Goal: Task Accomplishment & Management: Use online tool/utility

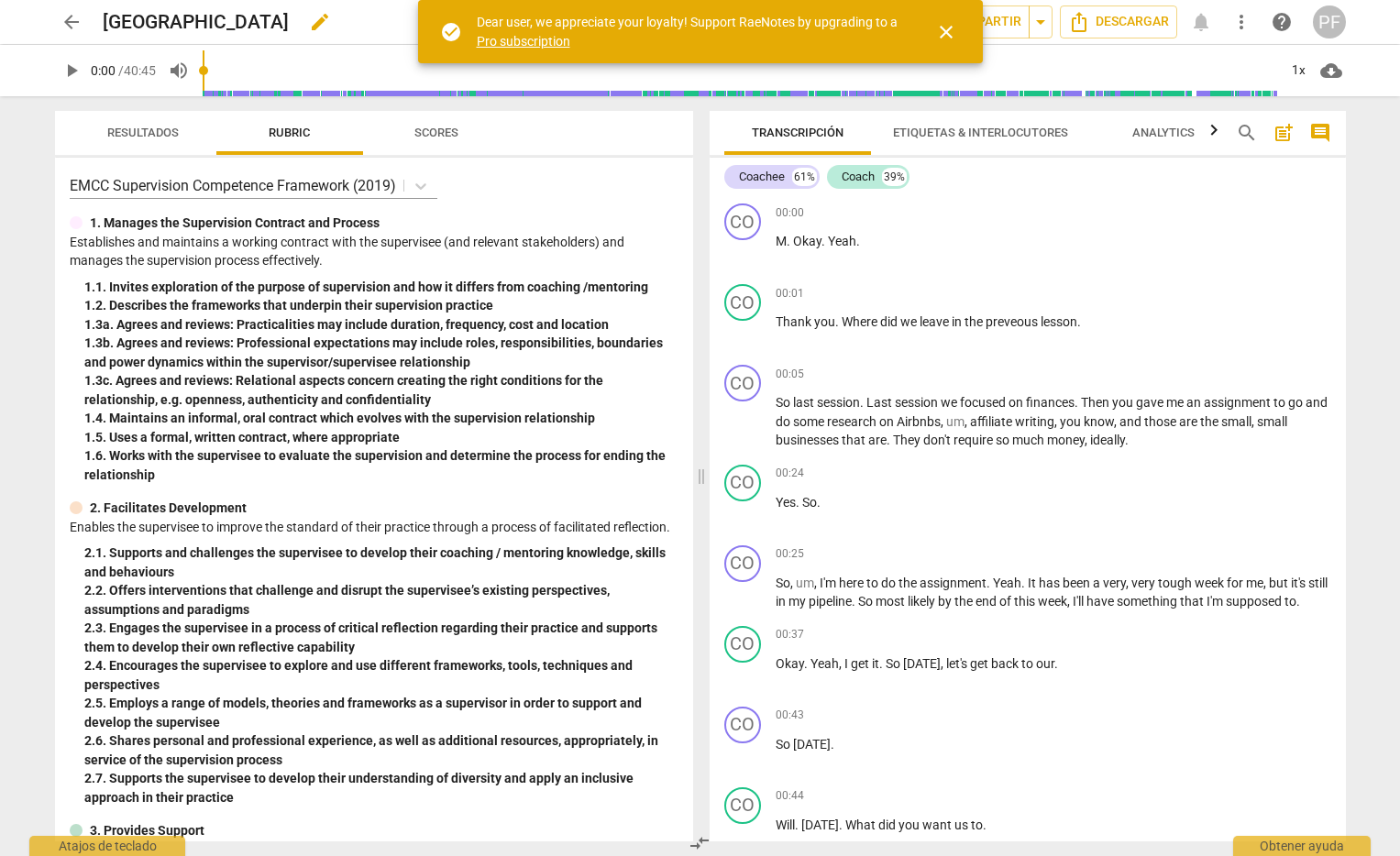
click at [293, 34] on div "Strathmore university edit" at bounding box center [359, 22] width 514 height 33
click at [323, 26] on span "edit" at bounding box center [320, 21] width 22 height 22
drag, startPoint x: 119, startPoint y: 11, endPoint x: 85, endPoint y: 8, distance: 34.1
click at [83, 11] on div "arrow_back [GEOGRAPHIC_DATA] done clear star Assessment auto_fix_high AI Assess…" at bounding box center [700, 22] width 1291 height 34
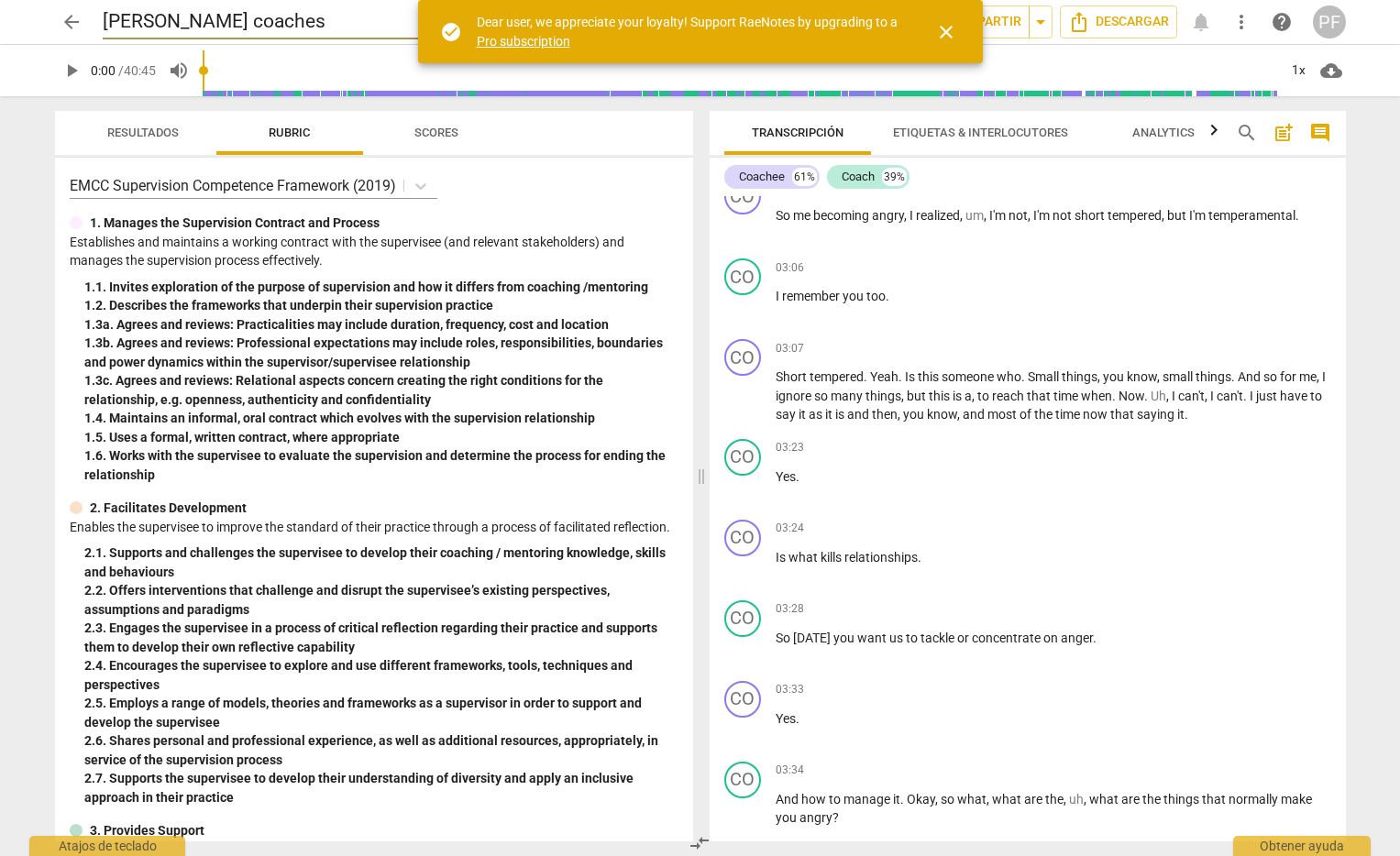
scroll to position [2735, 0]
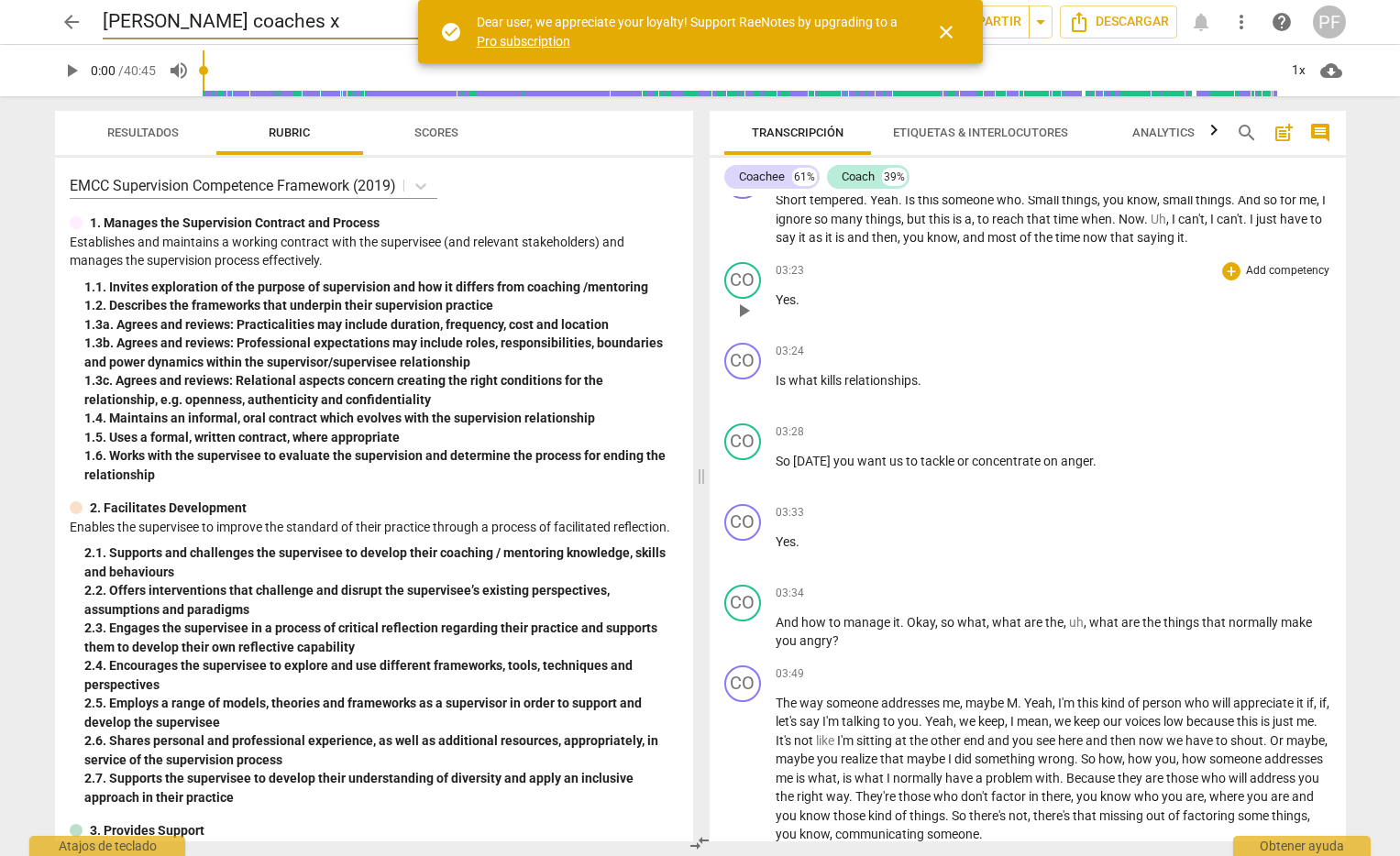
type input "[PERSON_NAME] coaches x"
drag, startPoint x: 1085, startPoint y: 351, endPoint x: 1097, endPoint y: 353, distance: 12.2
click at [1085, 335] on div "CO play_arrow pause 03:23 + Add competency keyboard_arrow_right Yes ." at bounding box center [1027, 295] width 636 height 80
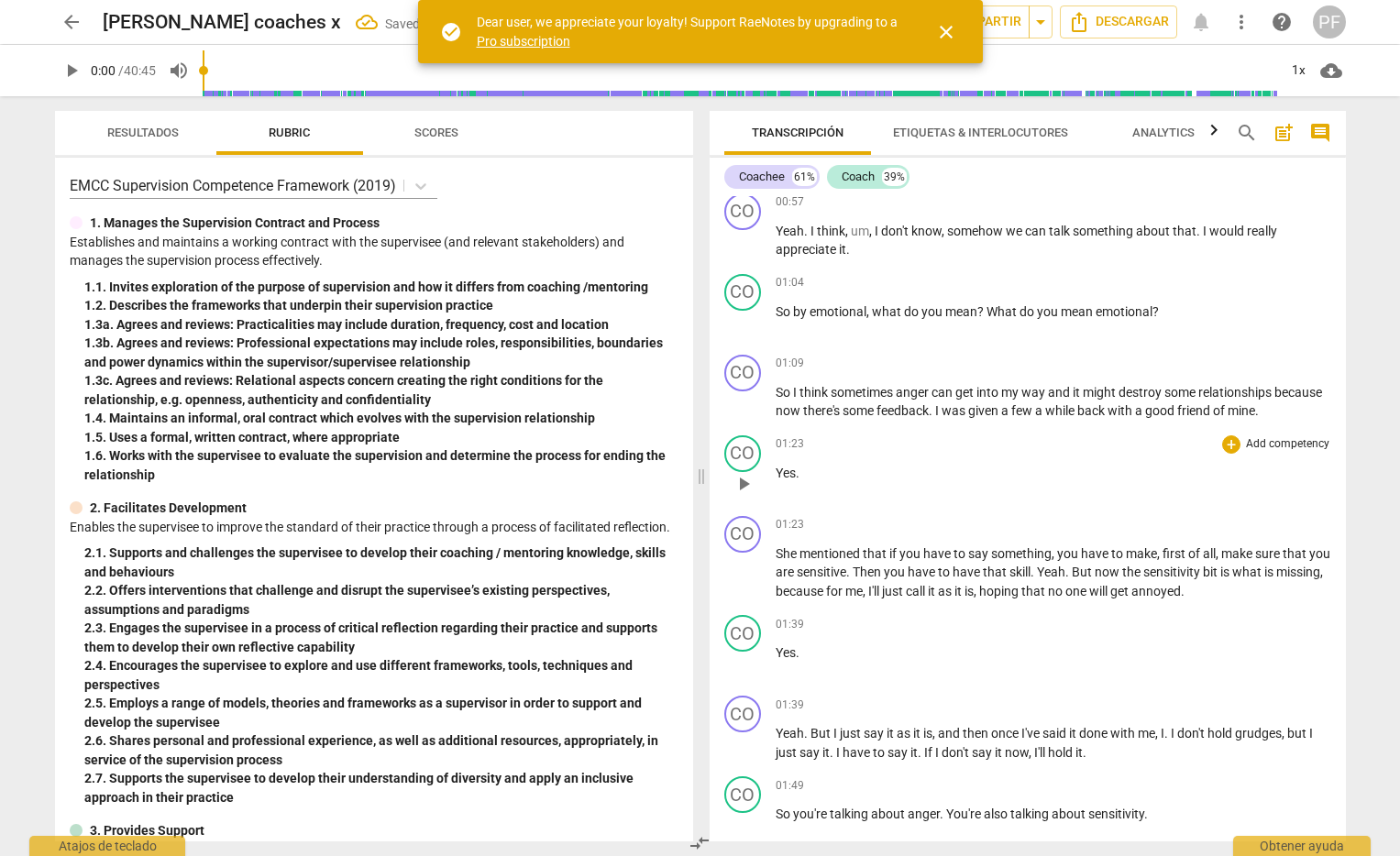
scroll to position [0, 0]
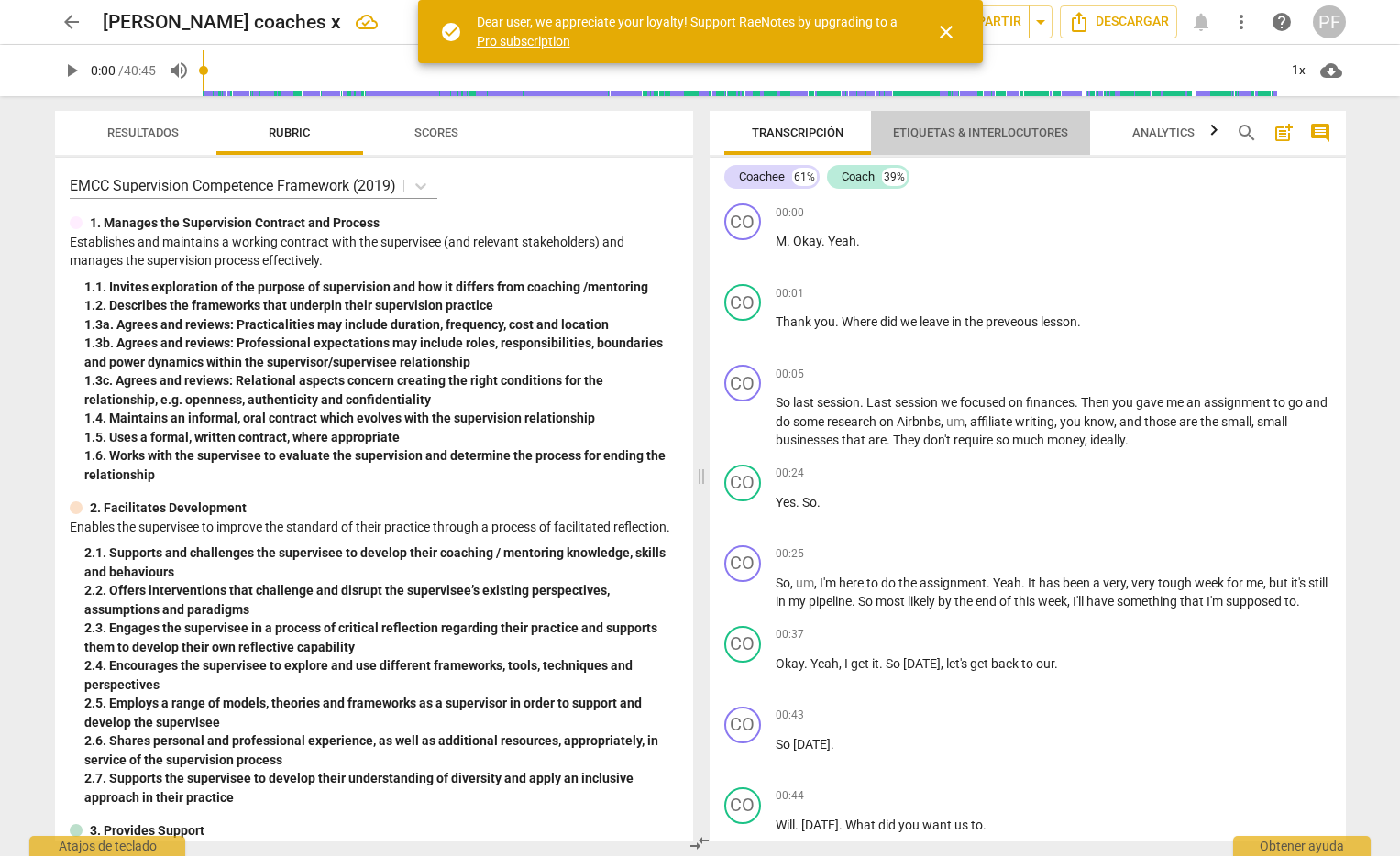
click at [960, 133] on span "Etiquetas & Interlocutores" at bounding box center [980, 132] width 175 height 13
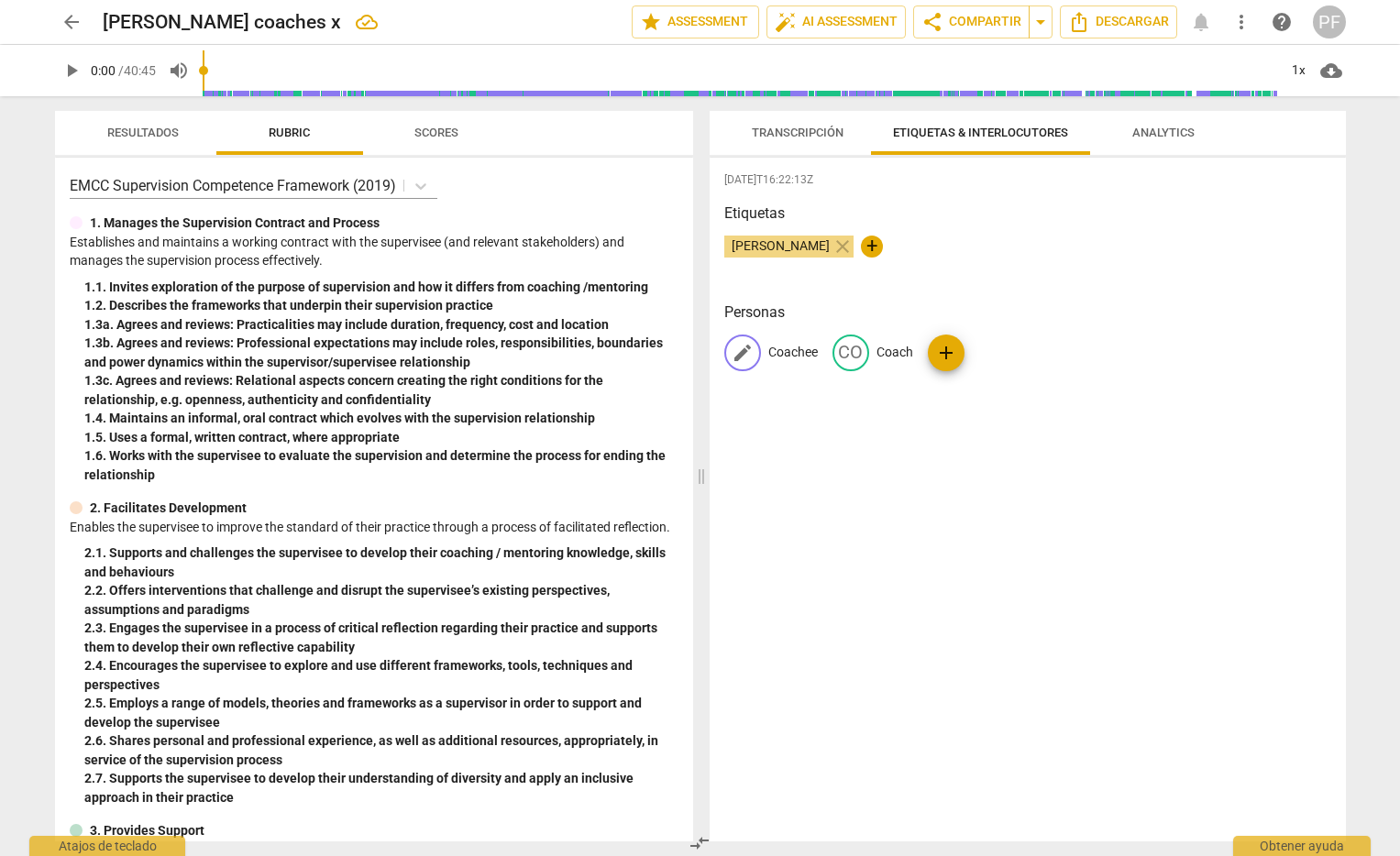
click at [743, 353] on span "edit" at bounding box center [742, 352] width 22 height 22
click at [778, 353] on input "Vlient" at bounding box center [841, 352] width 147 height 30
type input "Client"
click at [898, 426] on div "[DATE]T16:22:13Z Etiquetas [PERSON_NAME] close + Personas edit Client delete CO…" at bounding box center [1027, 500] width 636 height 684
click at [818, 126] on span "Transcripción" at bounding box center [798, 132] width 92 height 13
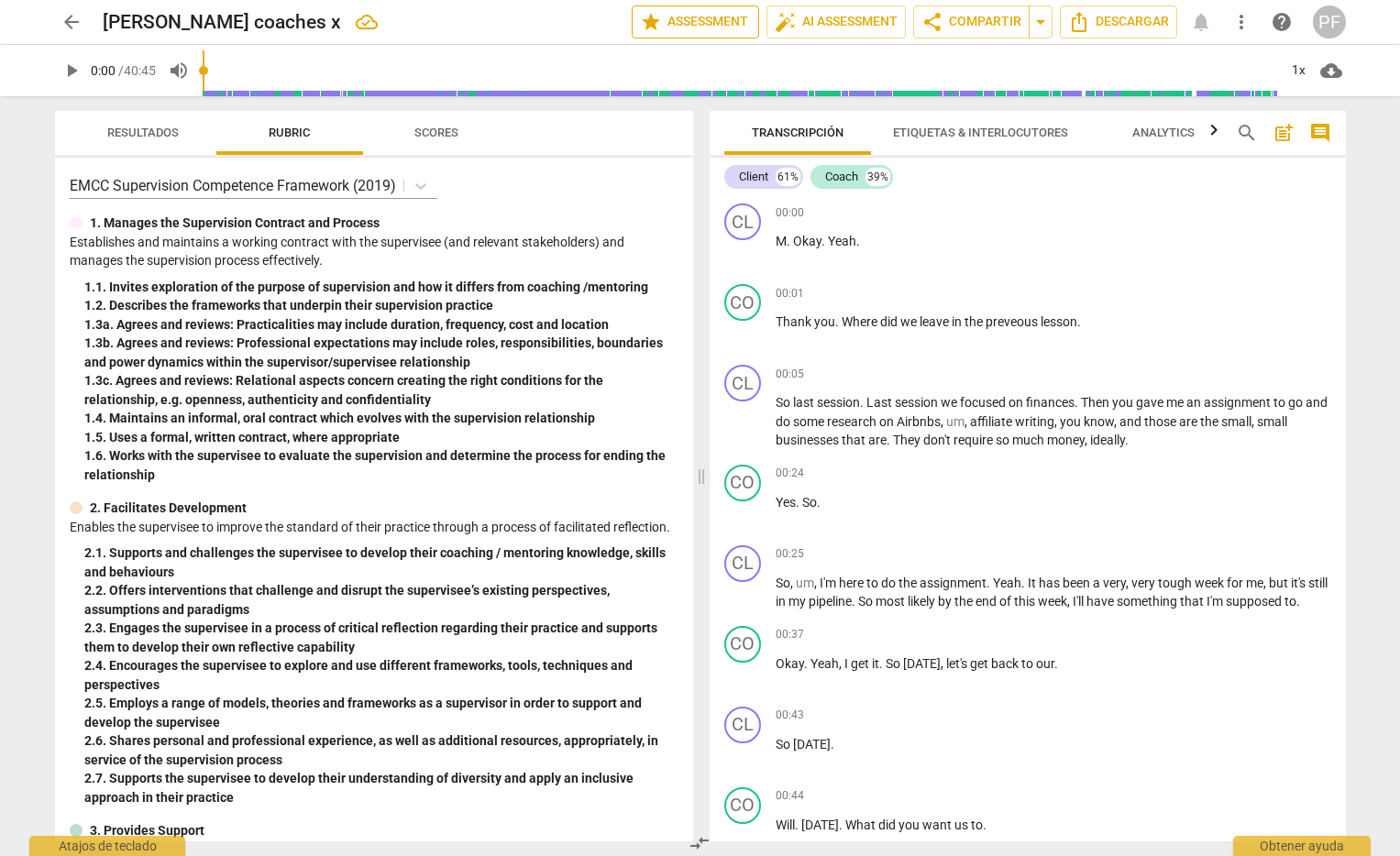
click at [718, 14] on span "star Assessment" at bounding box center [695, 21] width 111 height 22
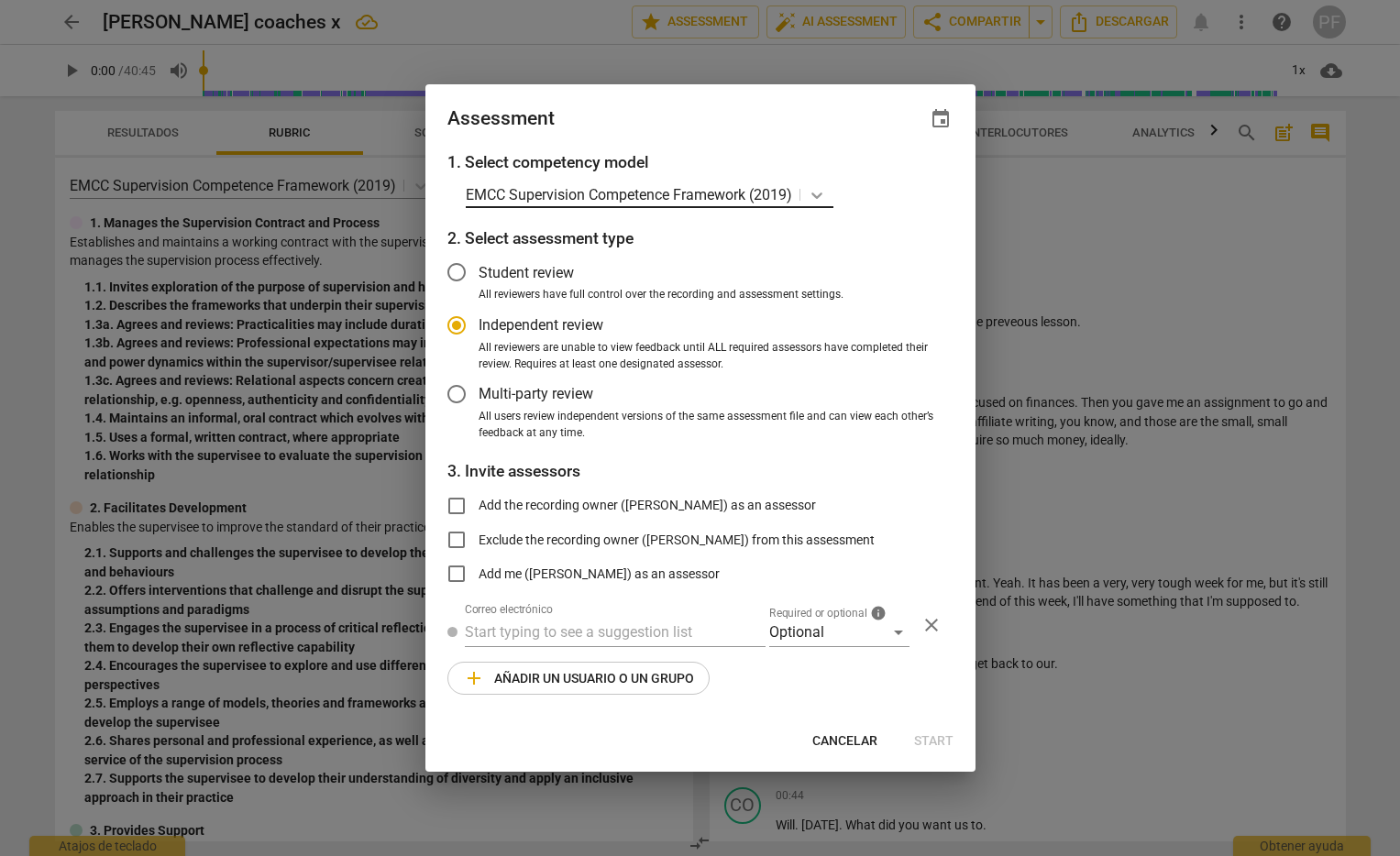
click at [822, 196] on icon at bounding box center [816, 195] width 11 height 7
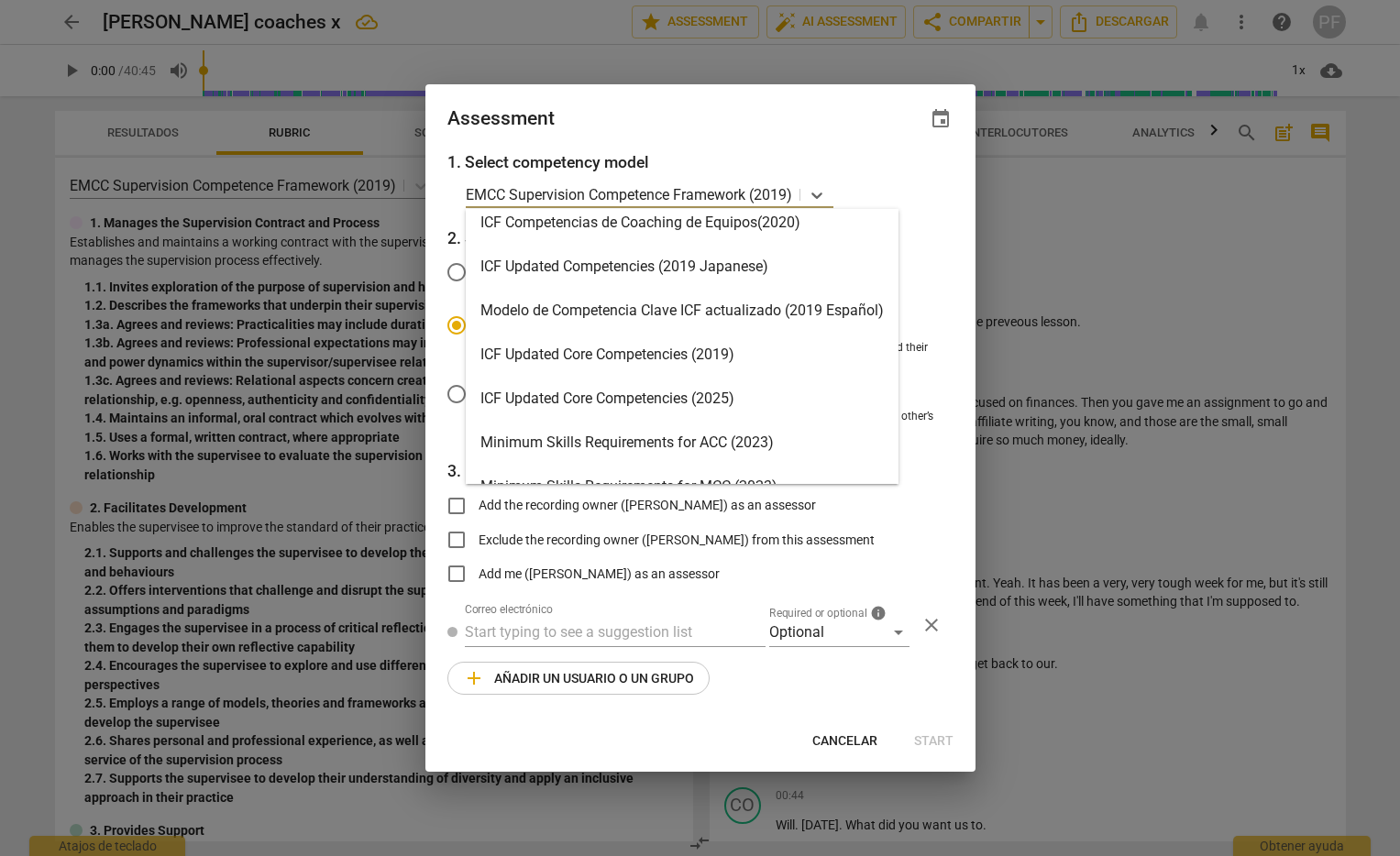
scroll to position [358, 0]
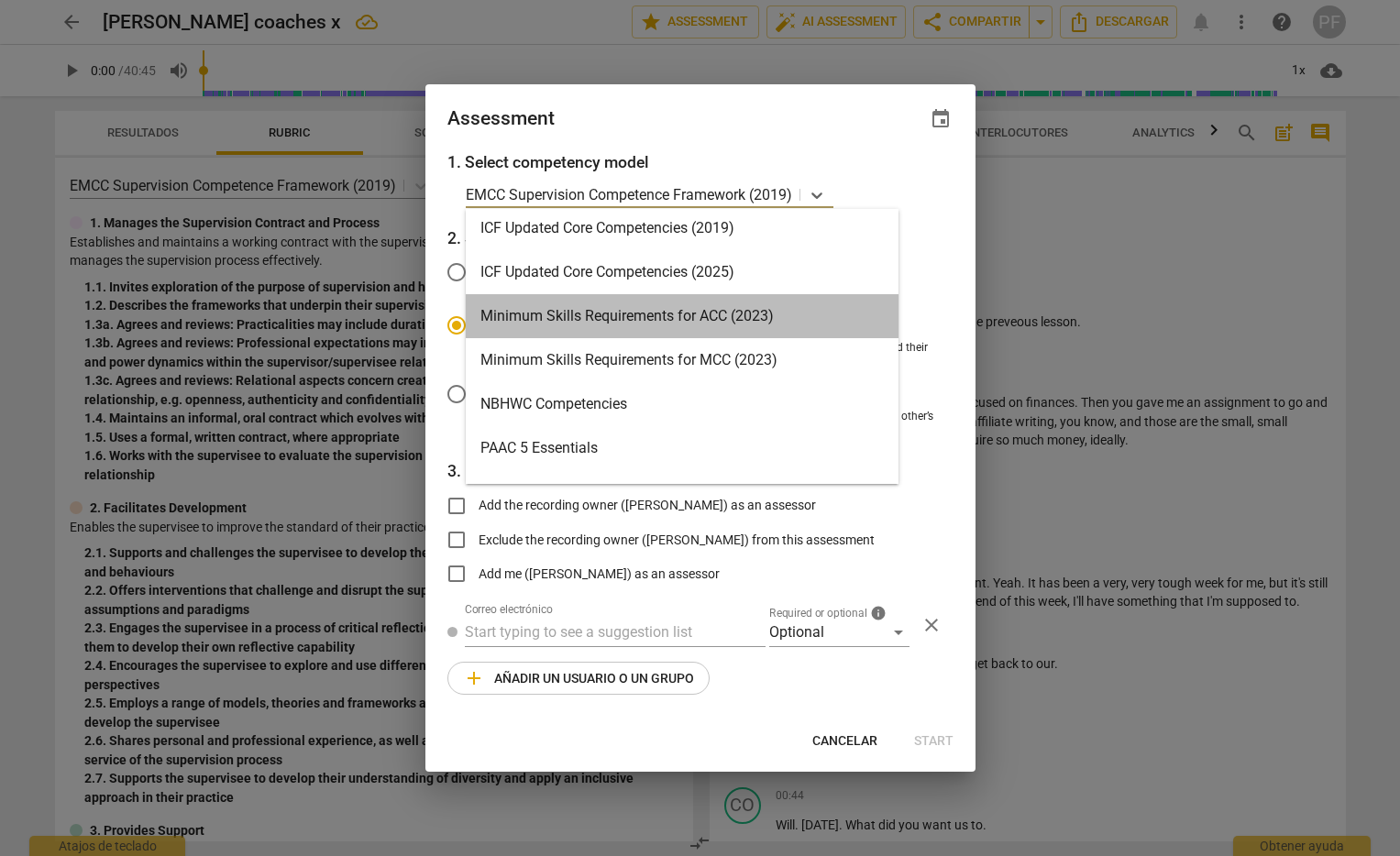
click at [711, 314] on div "Minimum Skills Requirements for ACC (2023)" at bounding box center [682, 316] width 433 height 44
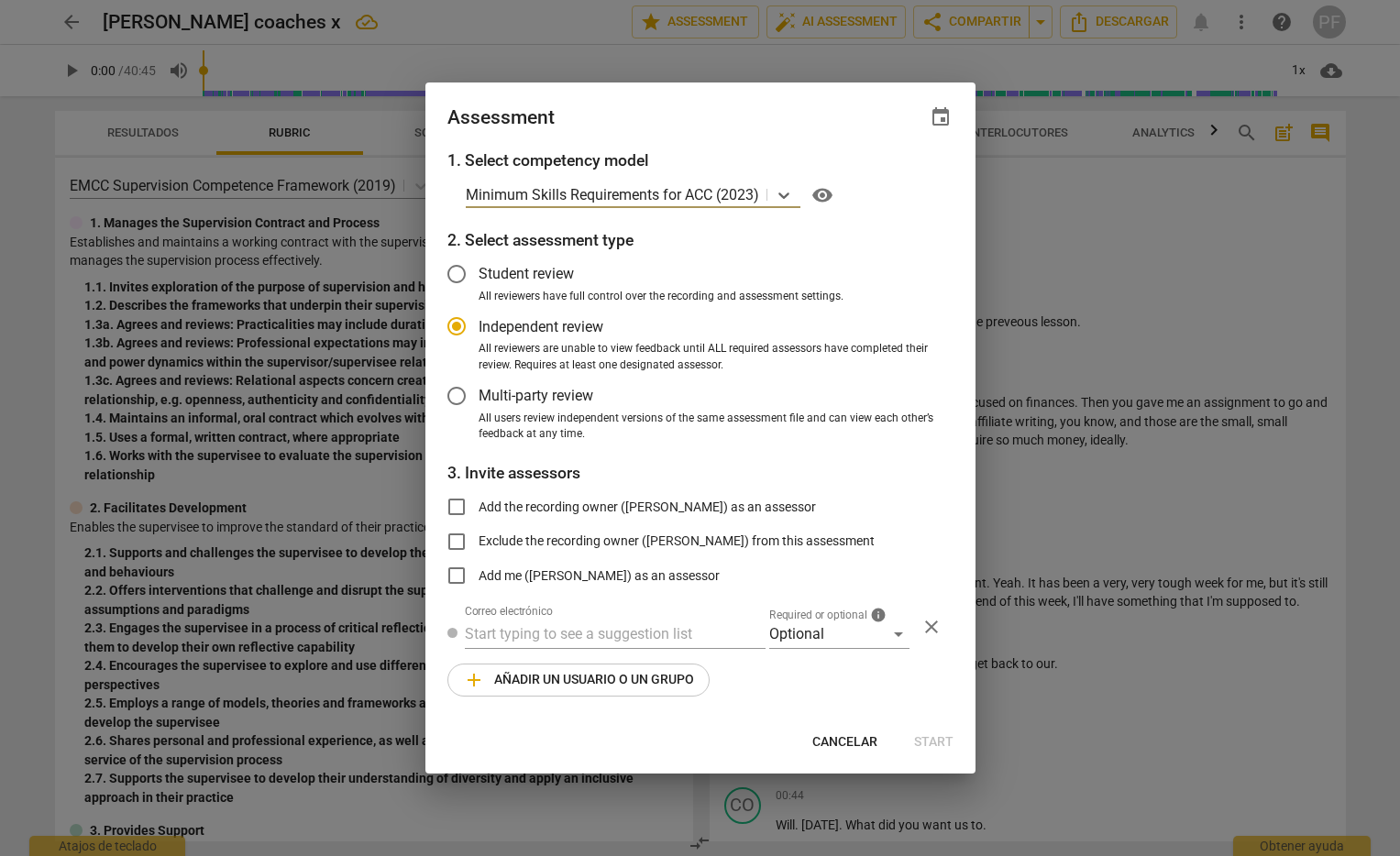
radio input "false"
click at [457, 581] on input "Add me ([PERSON_NAME]) as an assessor" at bounding box center [457, 575] width 44 height 44
checkbox input "true"
click at [937, 743] on span "Start" at bounding box center [933, 742] width 39 height 18
radio input "false"
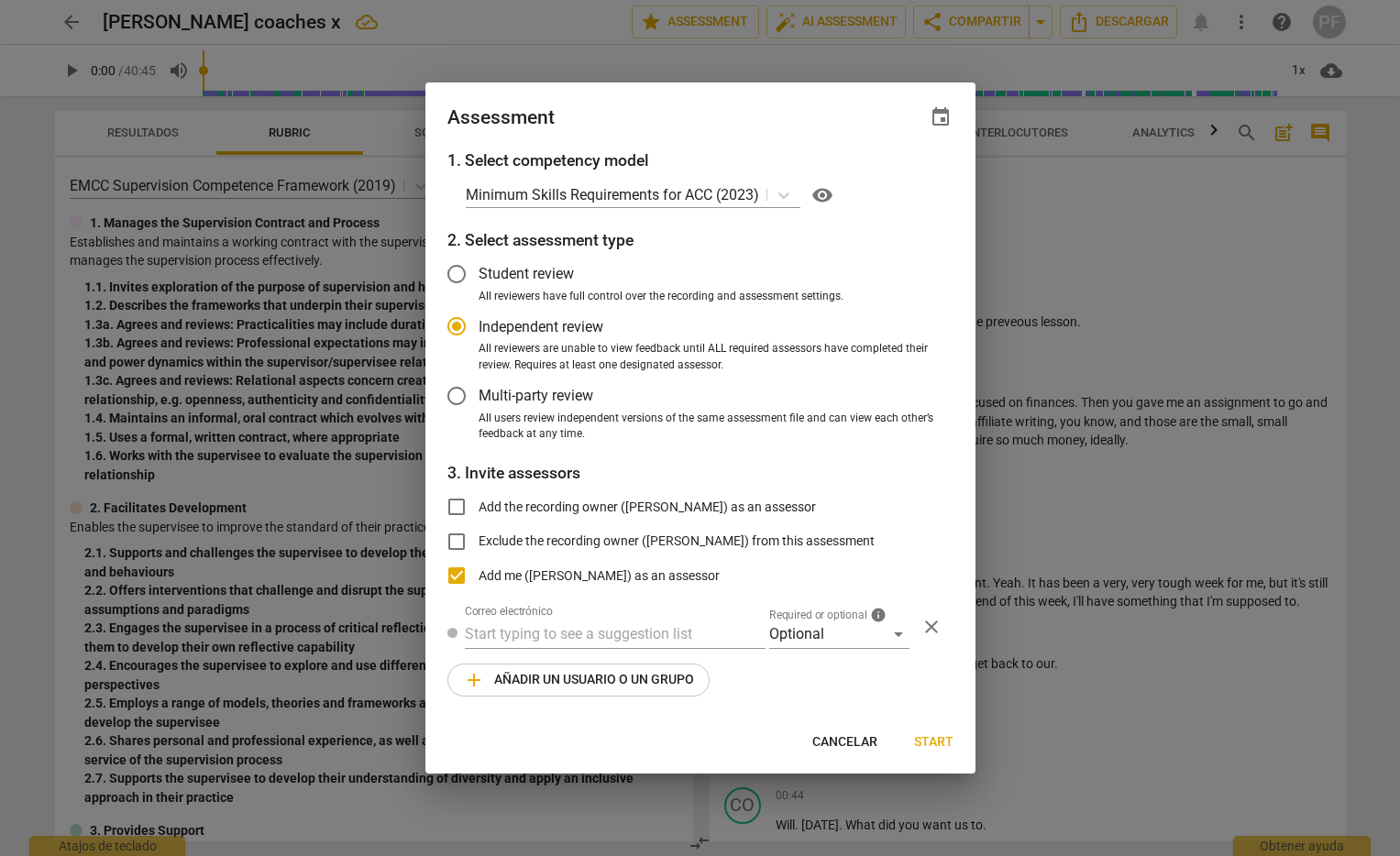
type input "[PERSON_NAME] <[EMAIL_ADDRESS][DOMAIN_NAME]>"
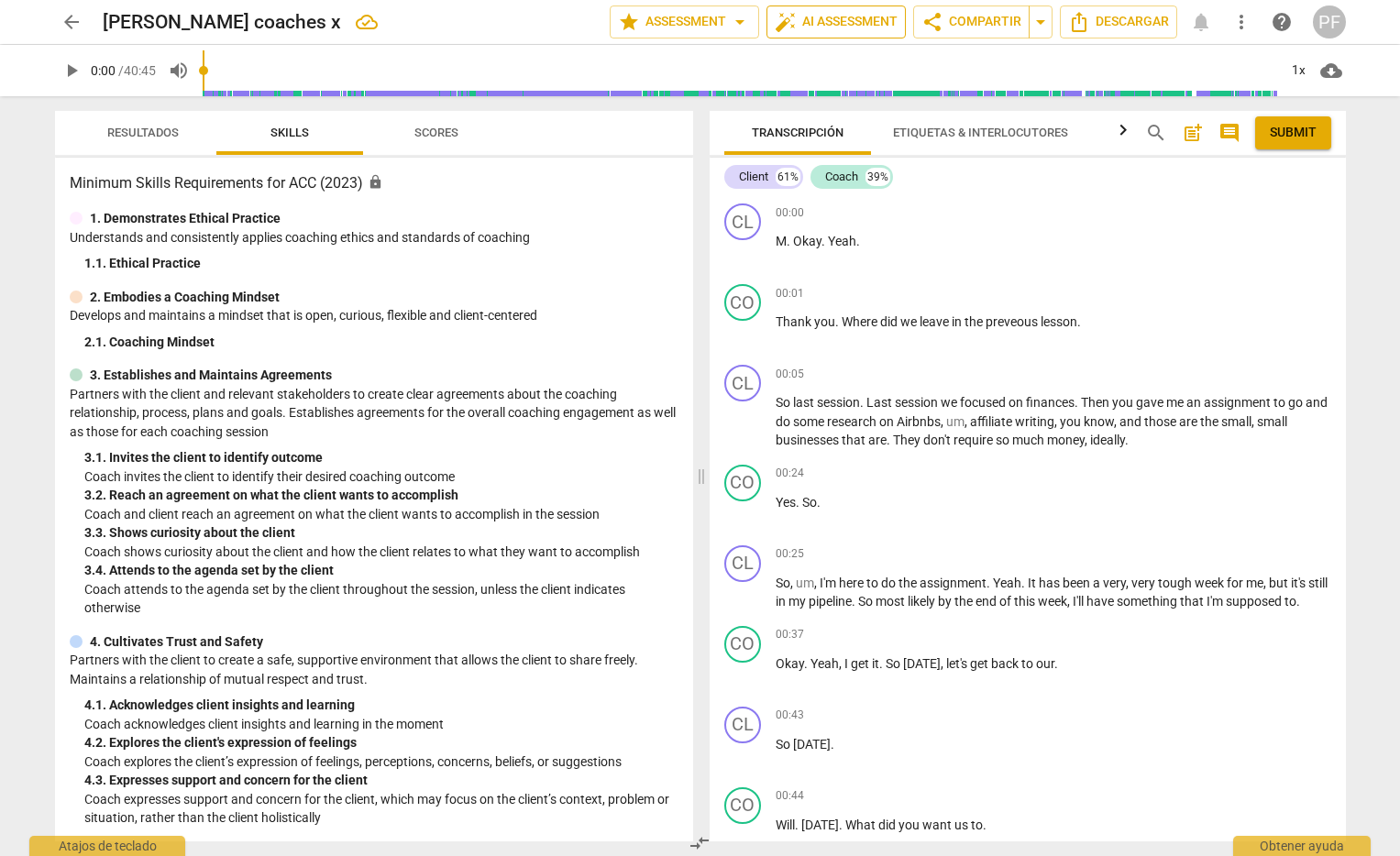
click at [834, 20] on span "auto_fix_high AI Assessment" at bounding box center [836, 21] width 123 height 22
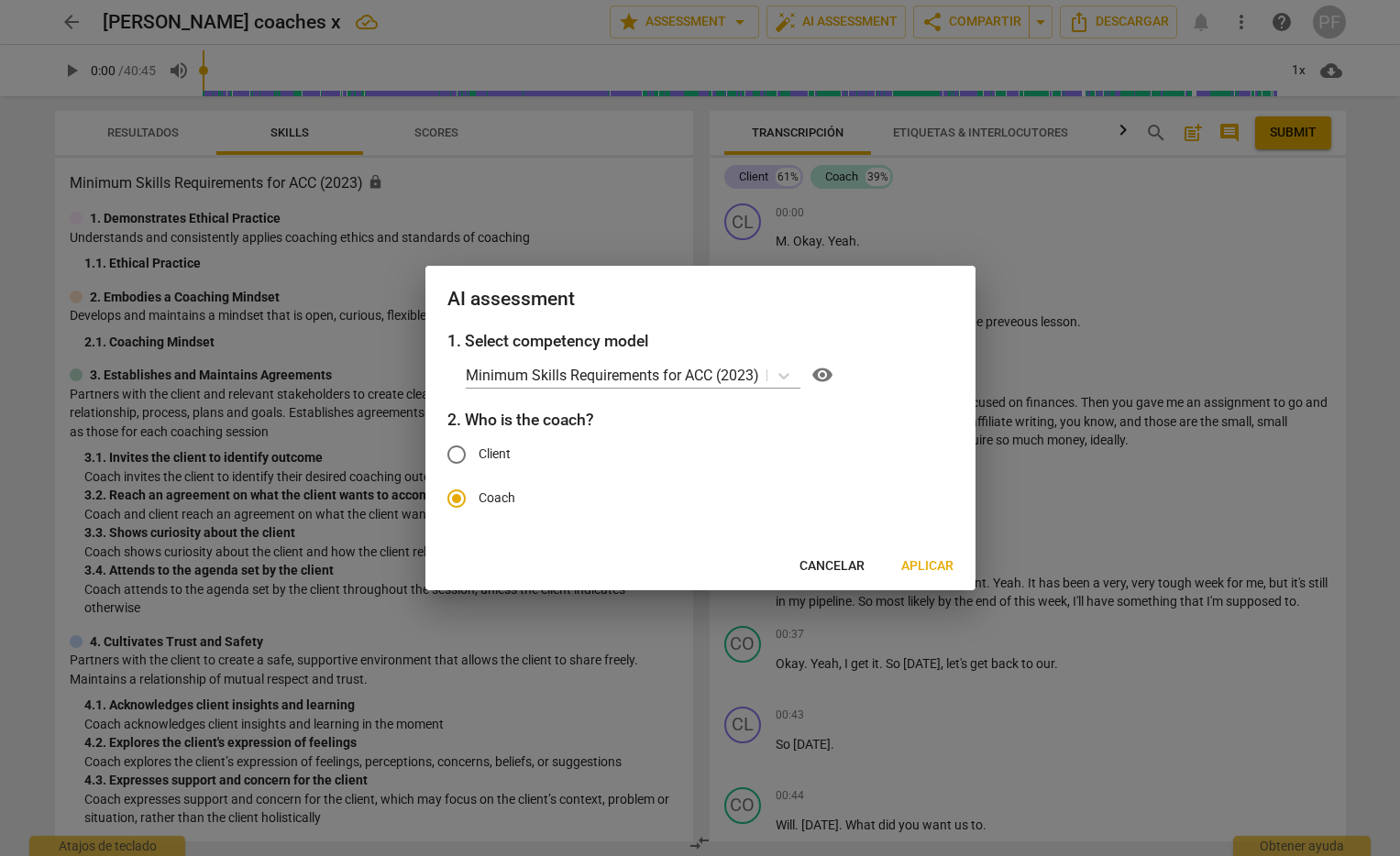
click at [937, 564] on span "Aplicar" at bounding box center [927, 566] width 53 height 18
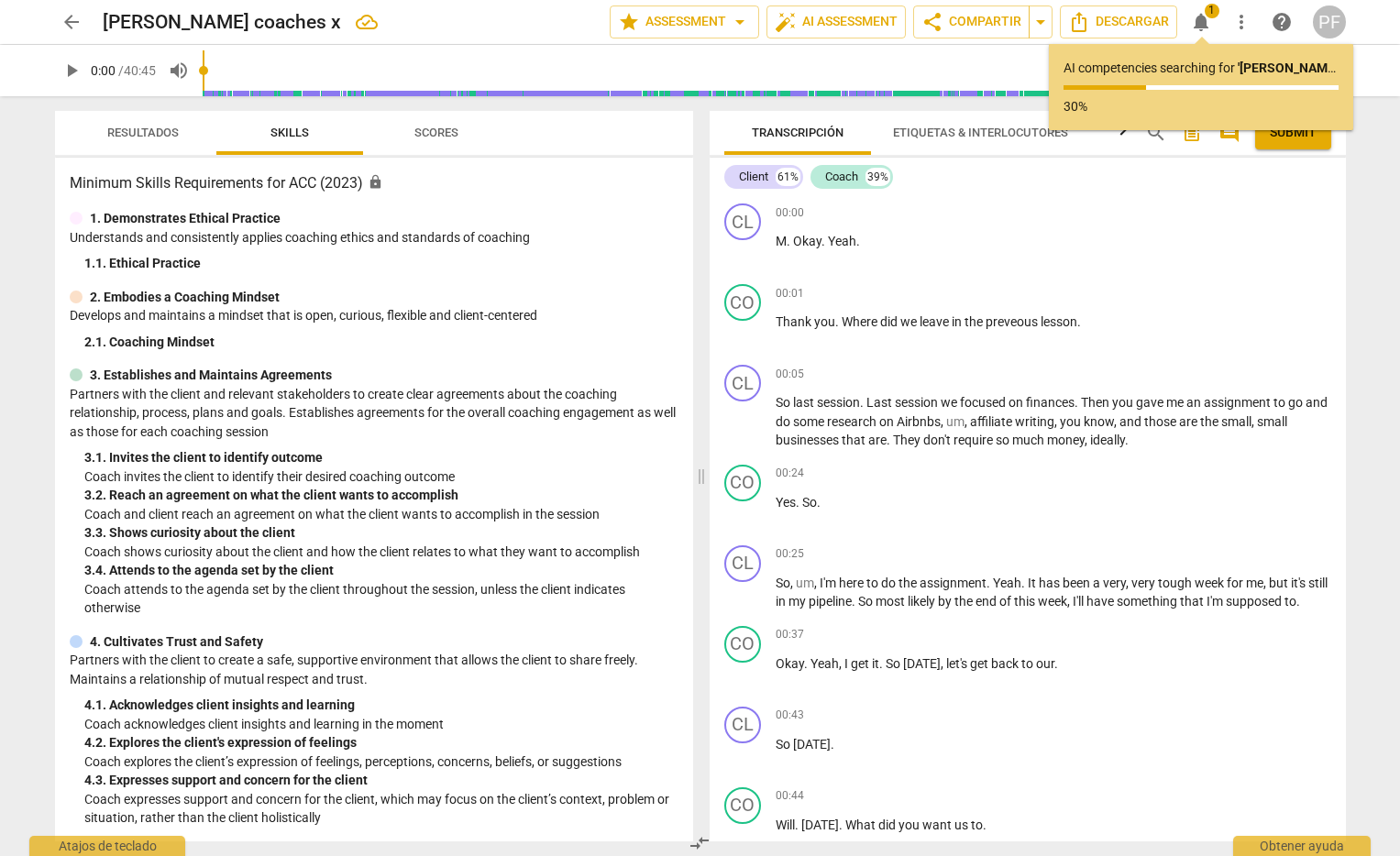
click at [149, 135] on span "Resultados" at bounding box center [143, 132] width 72 height 13
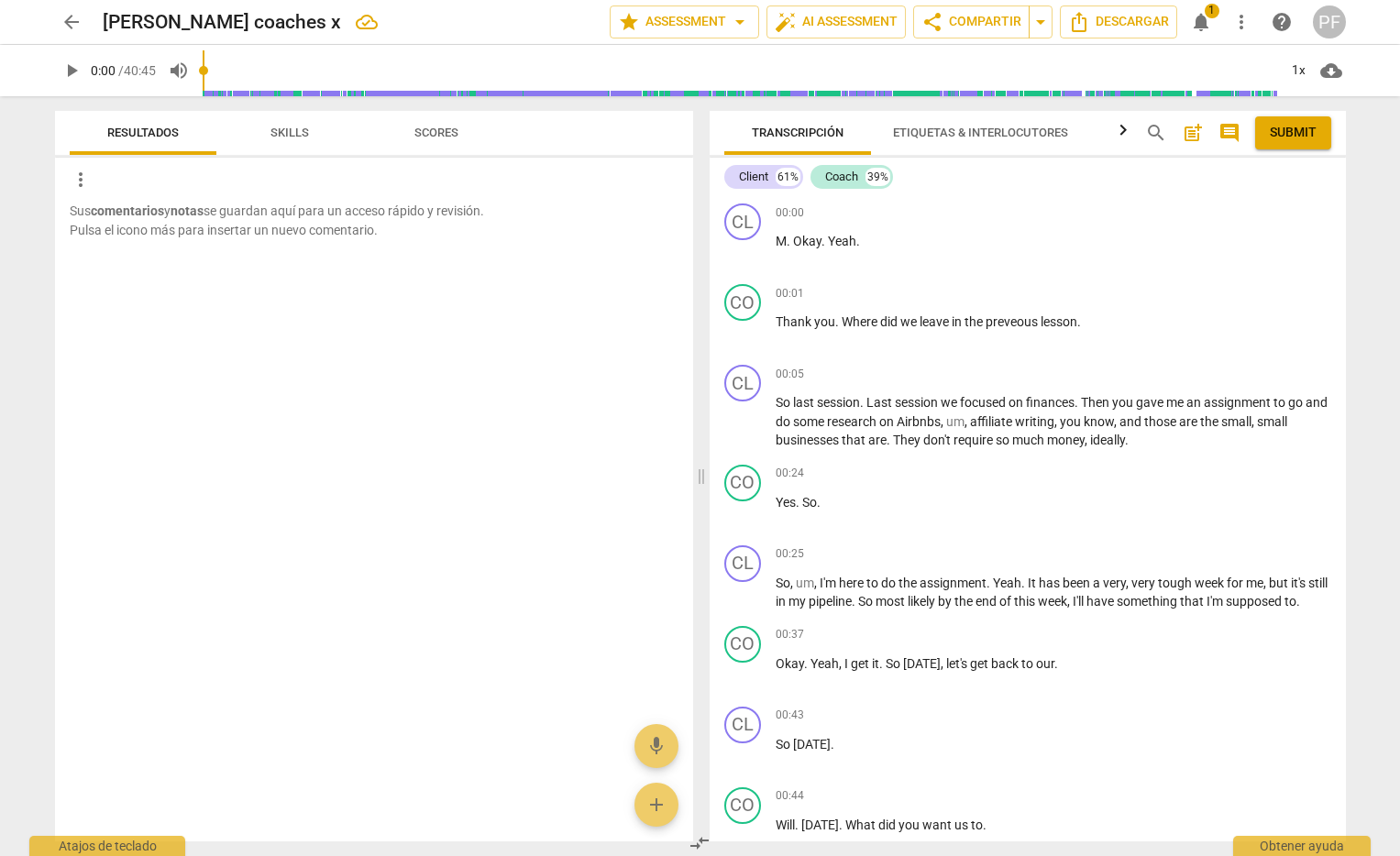
click at [288, 137] on span "Skills" at bounding box center [289, 132] width 38 height 13
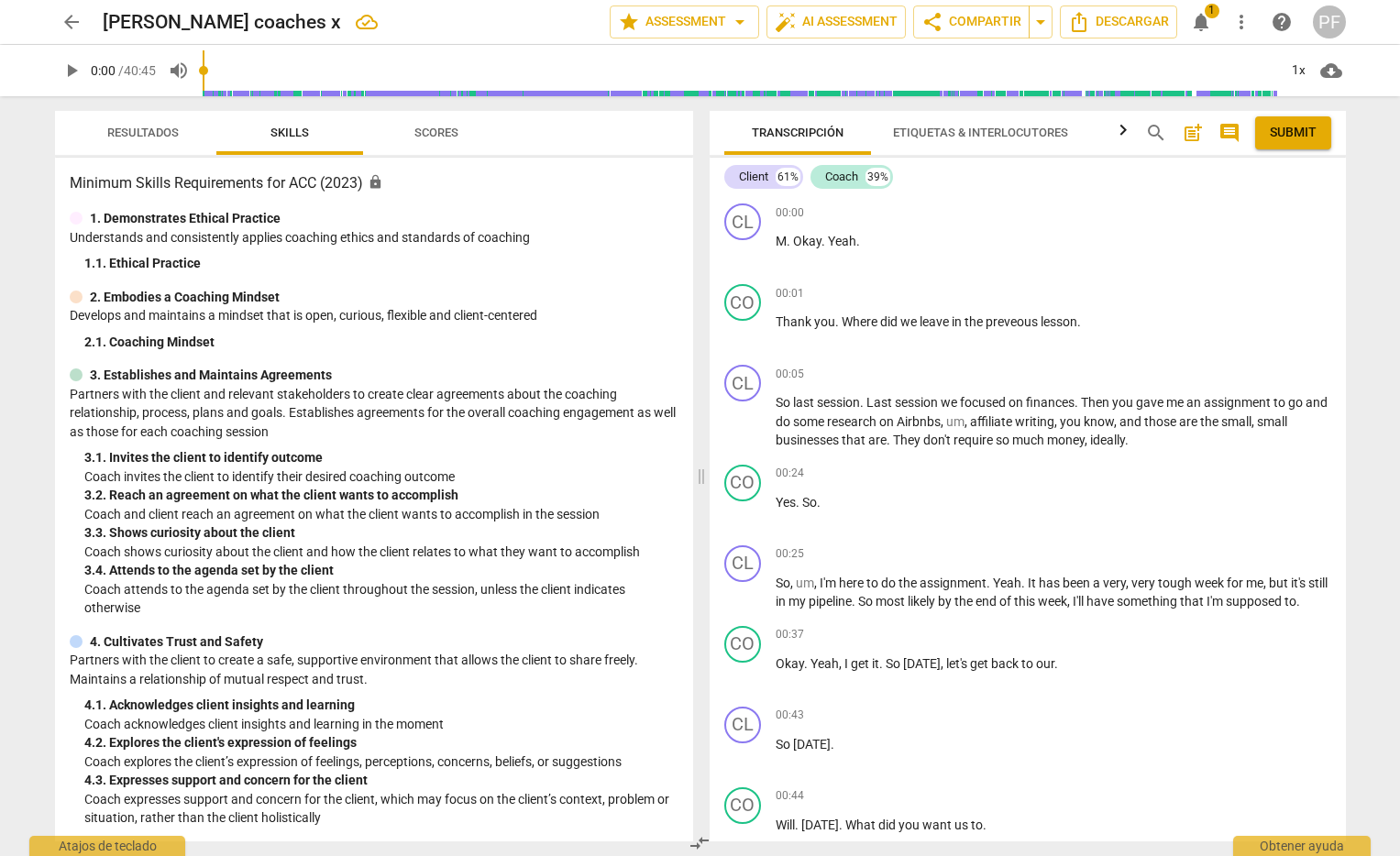
click at [427, 135] on span "Scores" at bounding box center [437, 132] width 44 height 13
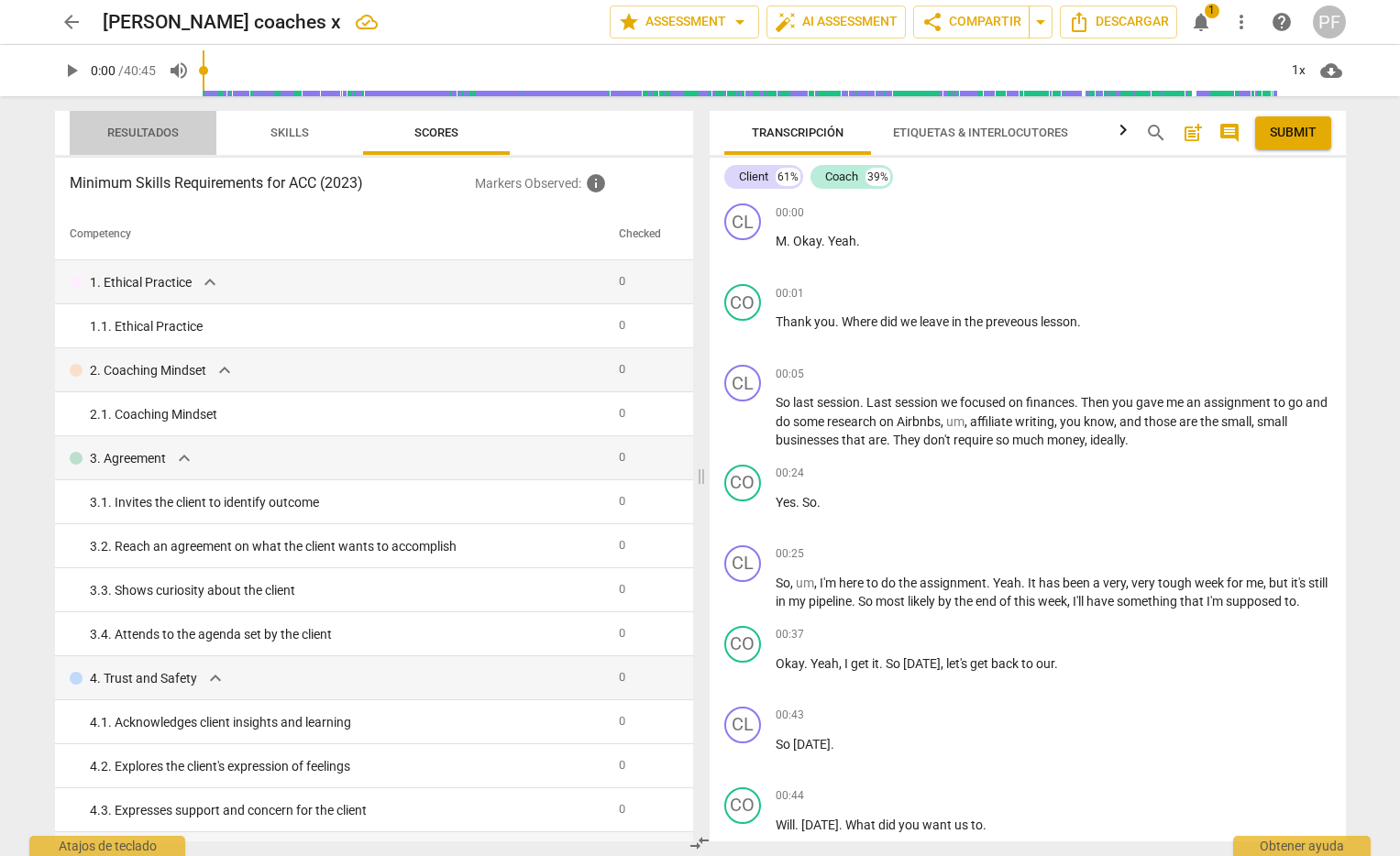
click at [139, 134] on span "Resultados" at bounding box center [143, 132] width 72 height 13
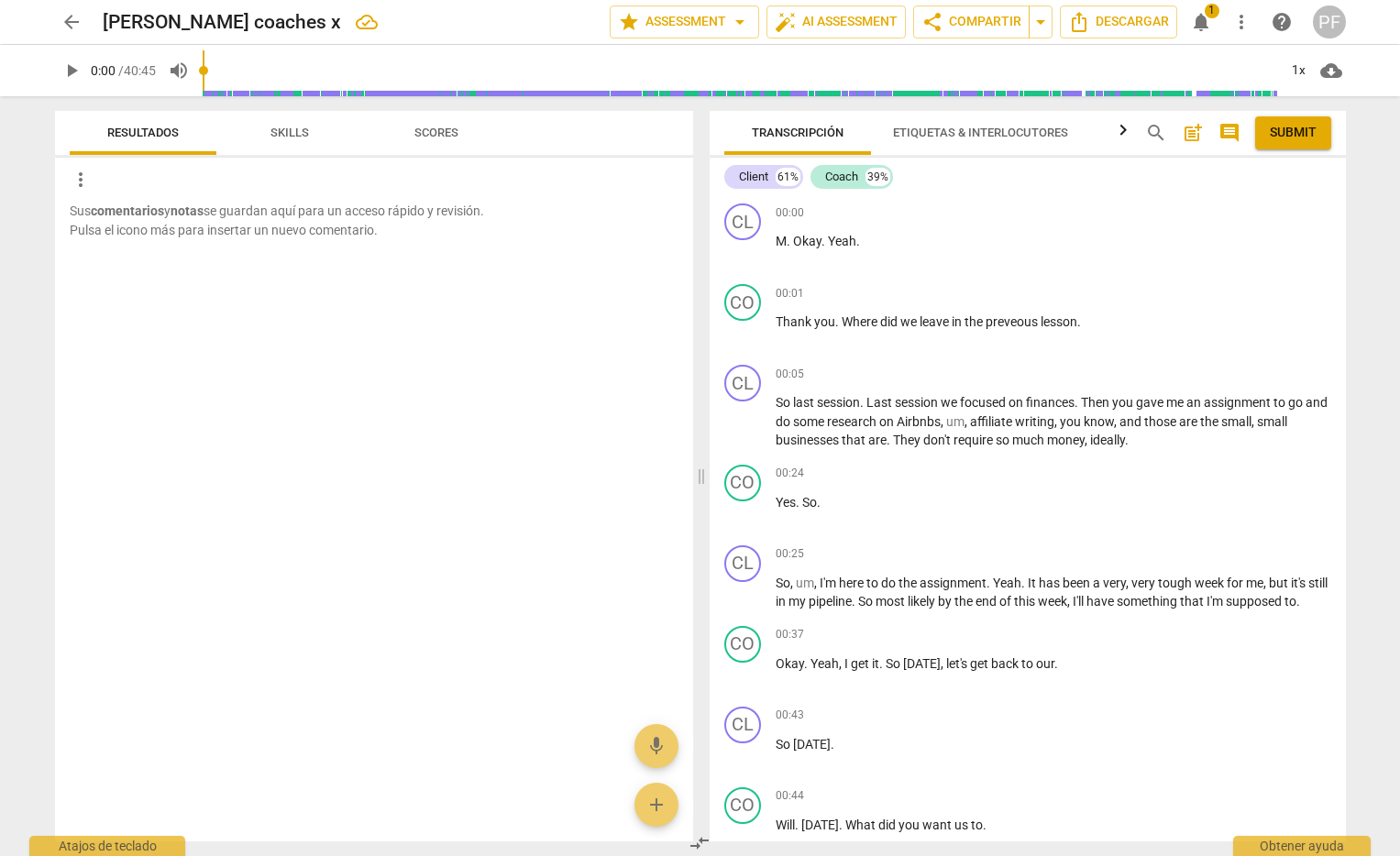
click at [303, 137] on span "Skills" at bounding box center [289, 132] width 38 height 13
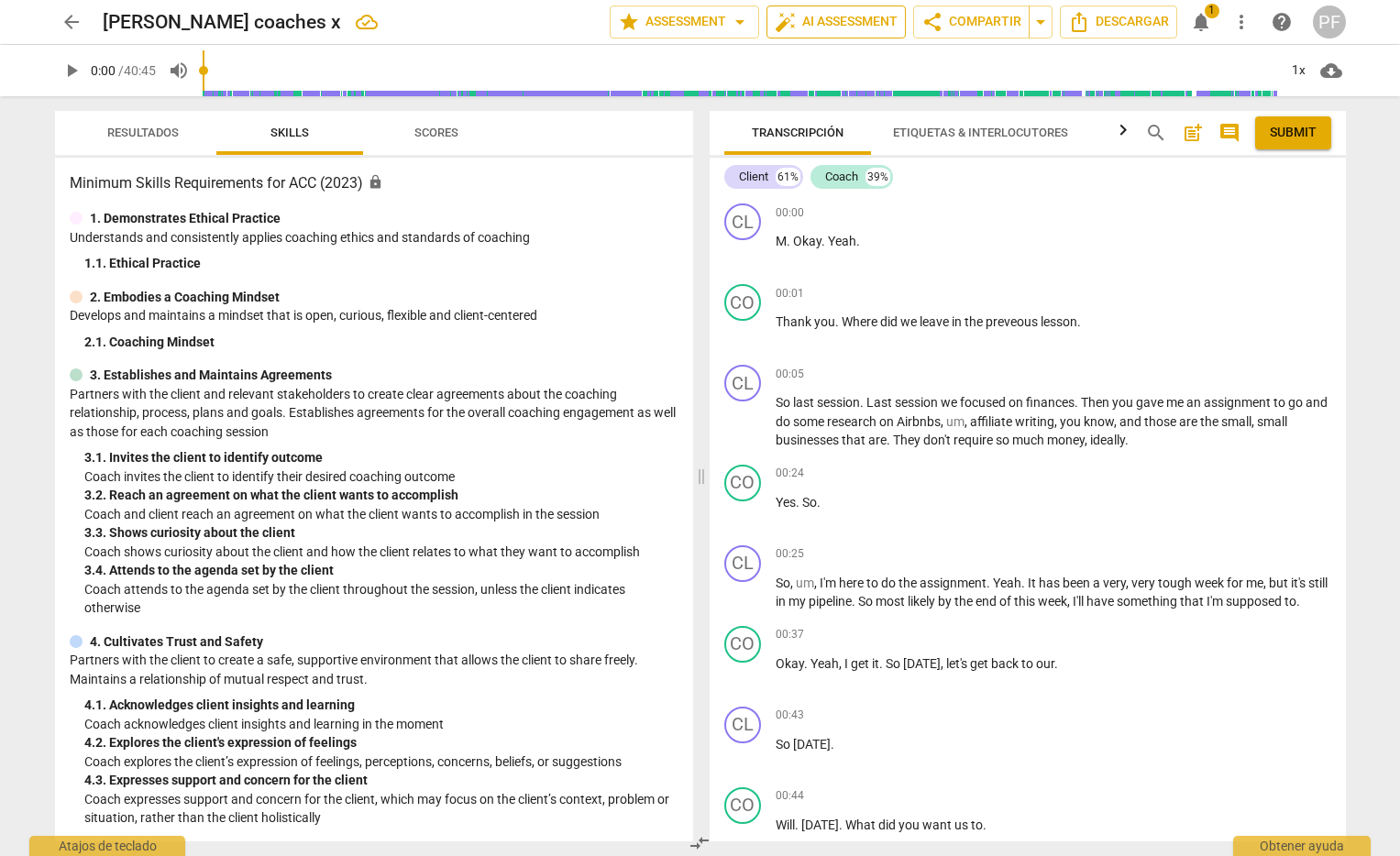
click at [819, 22] on span "auto_fix_high AI Assessment" at bounding box center [836, 21] width 123 height 22
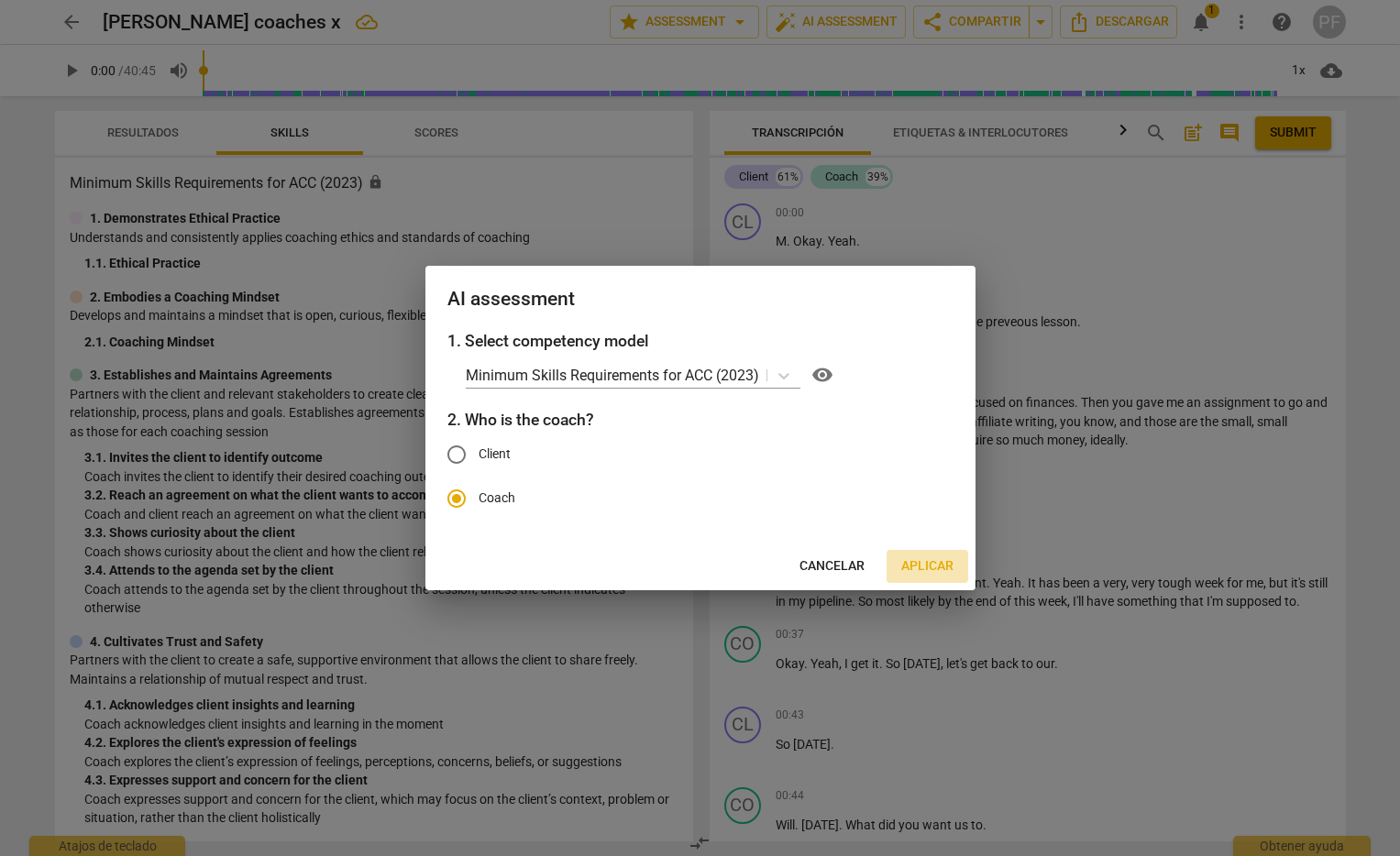
click at [933, 567] on span "Aplicar" at bounding box center [927, 566] width 53 height 18
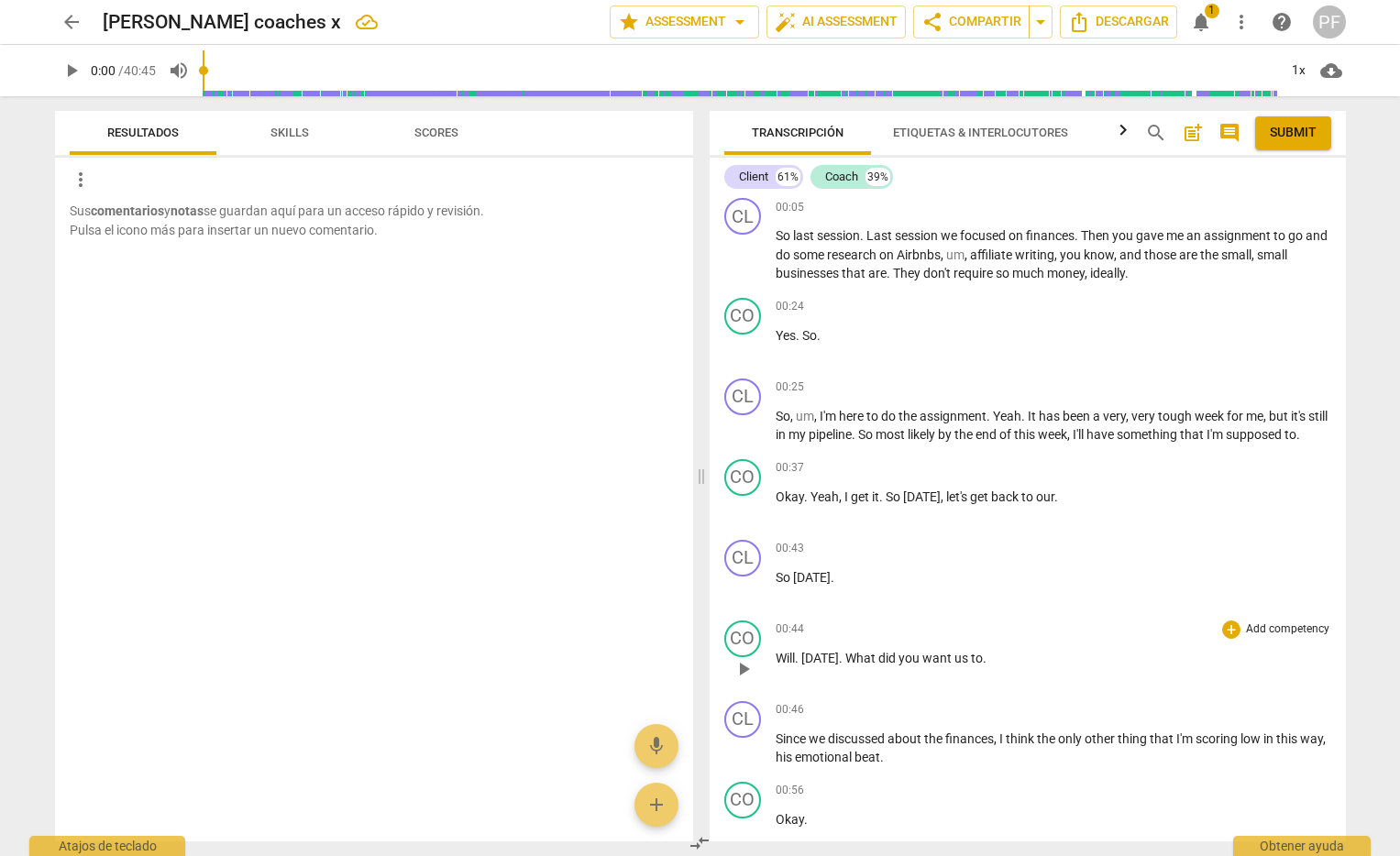
scroll to position [0, 0]
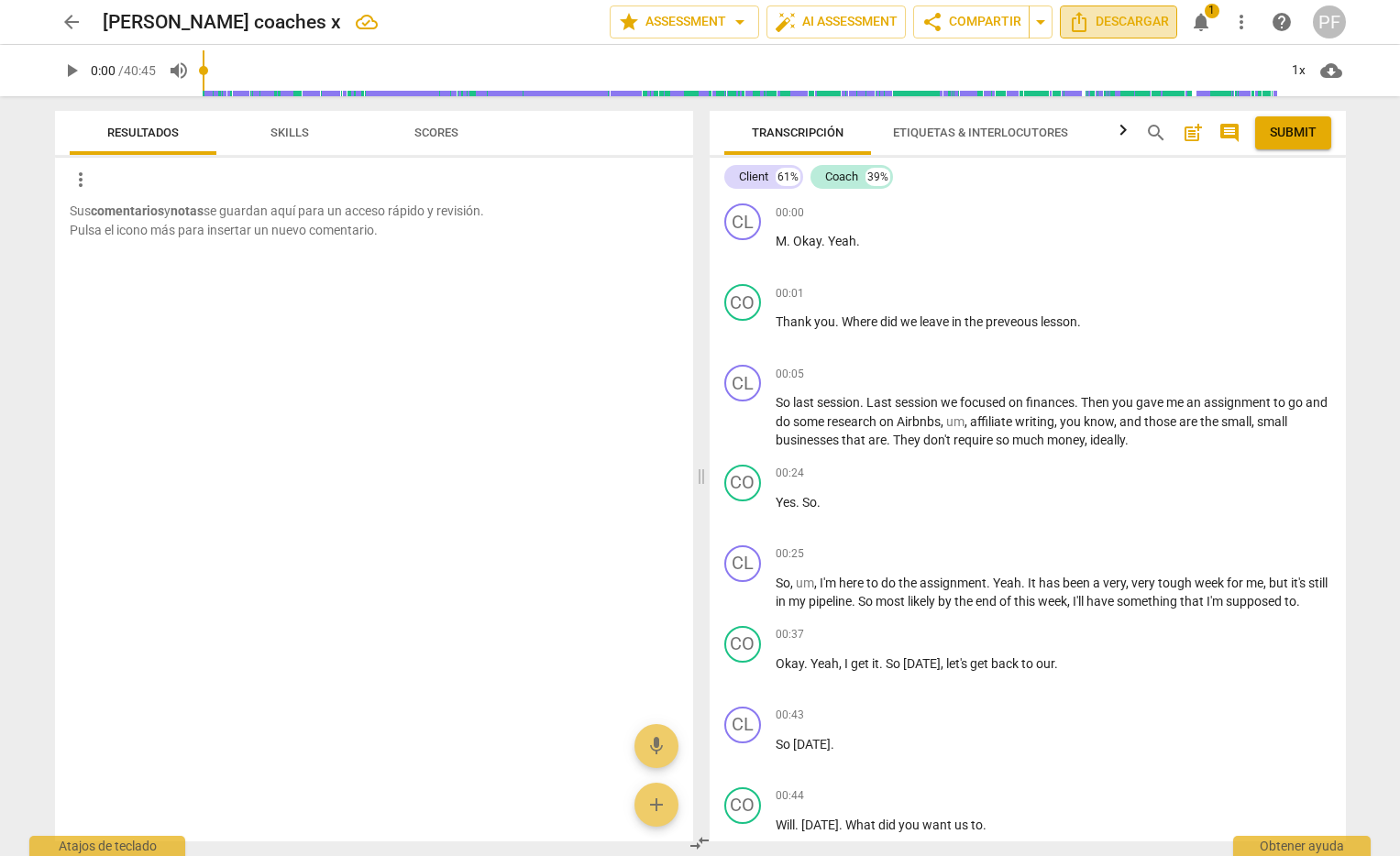
click at [1146, 24] on span "Descargar" at bounding box center [1118, 21] width 101 height 22
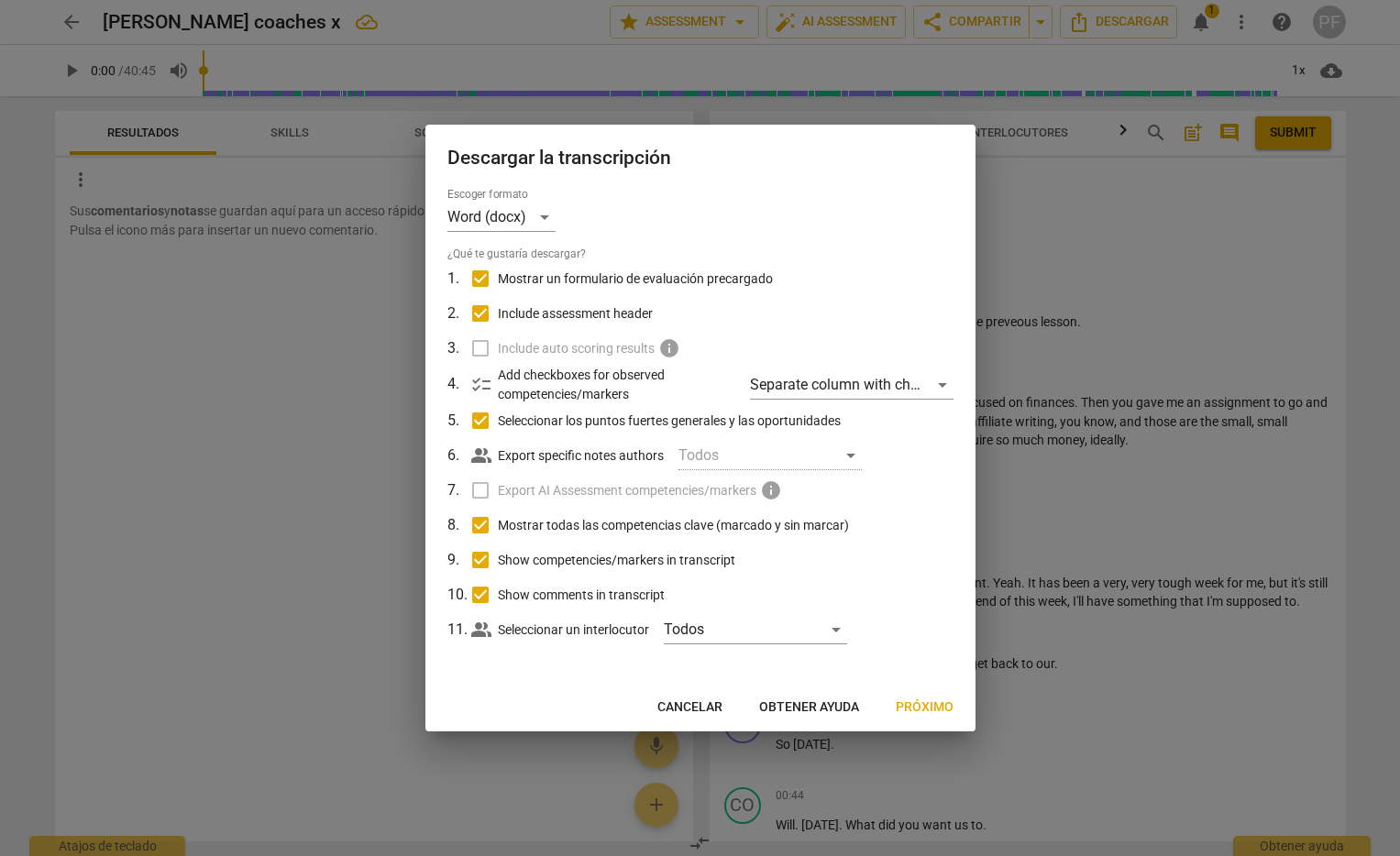
click at [913, 703] on span "Próximo" at bounding box center [924, 707] width 57 height 18
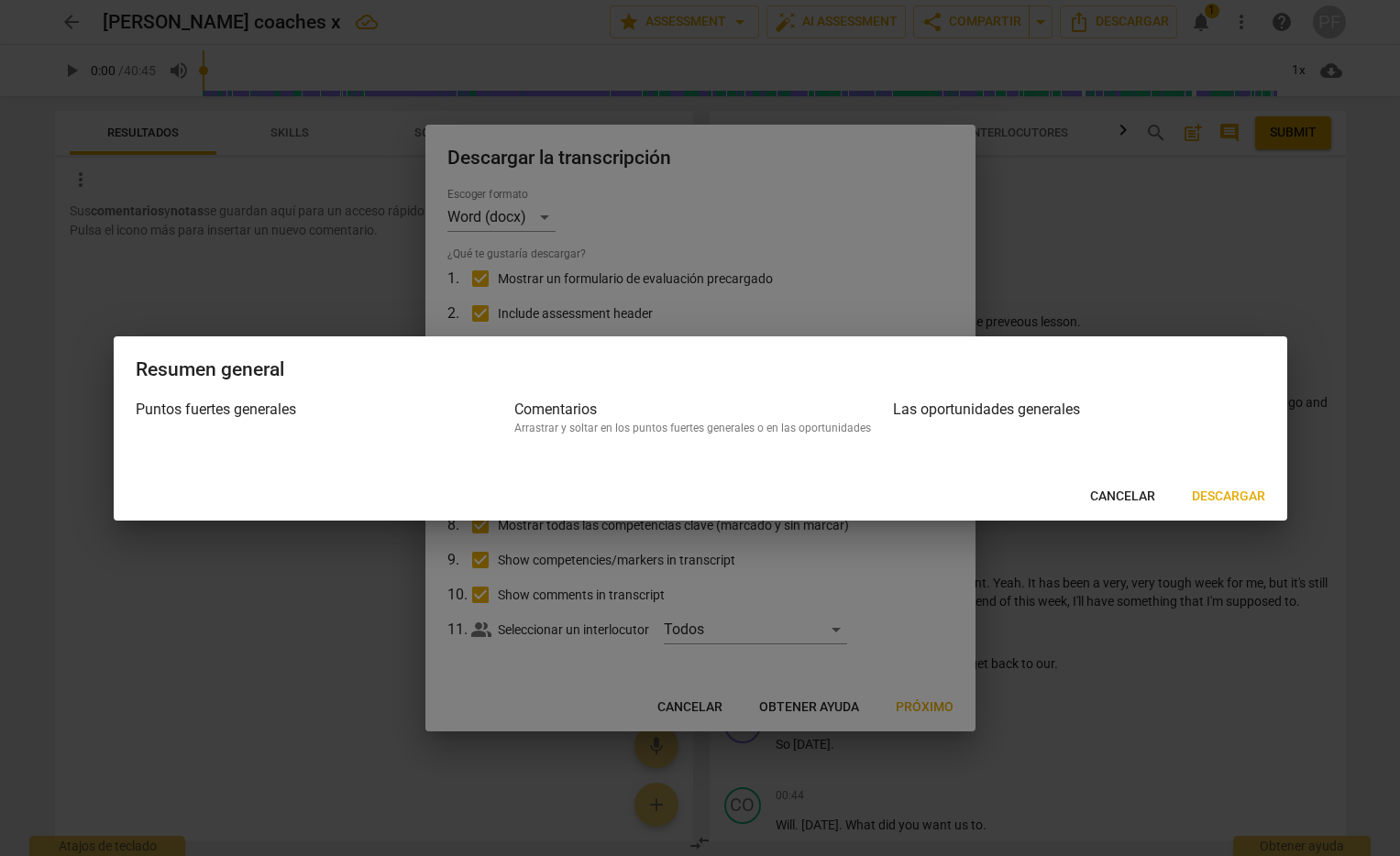
click at [1227, 490] on span "Descargar" at bounding box center [1228, 496] width 74 height 18
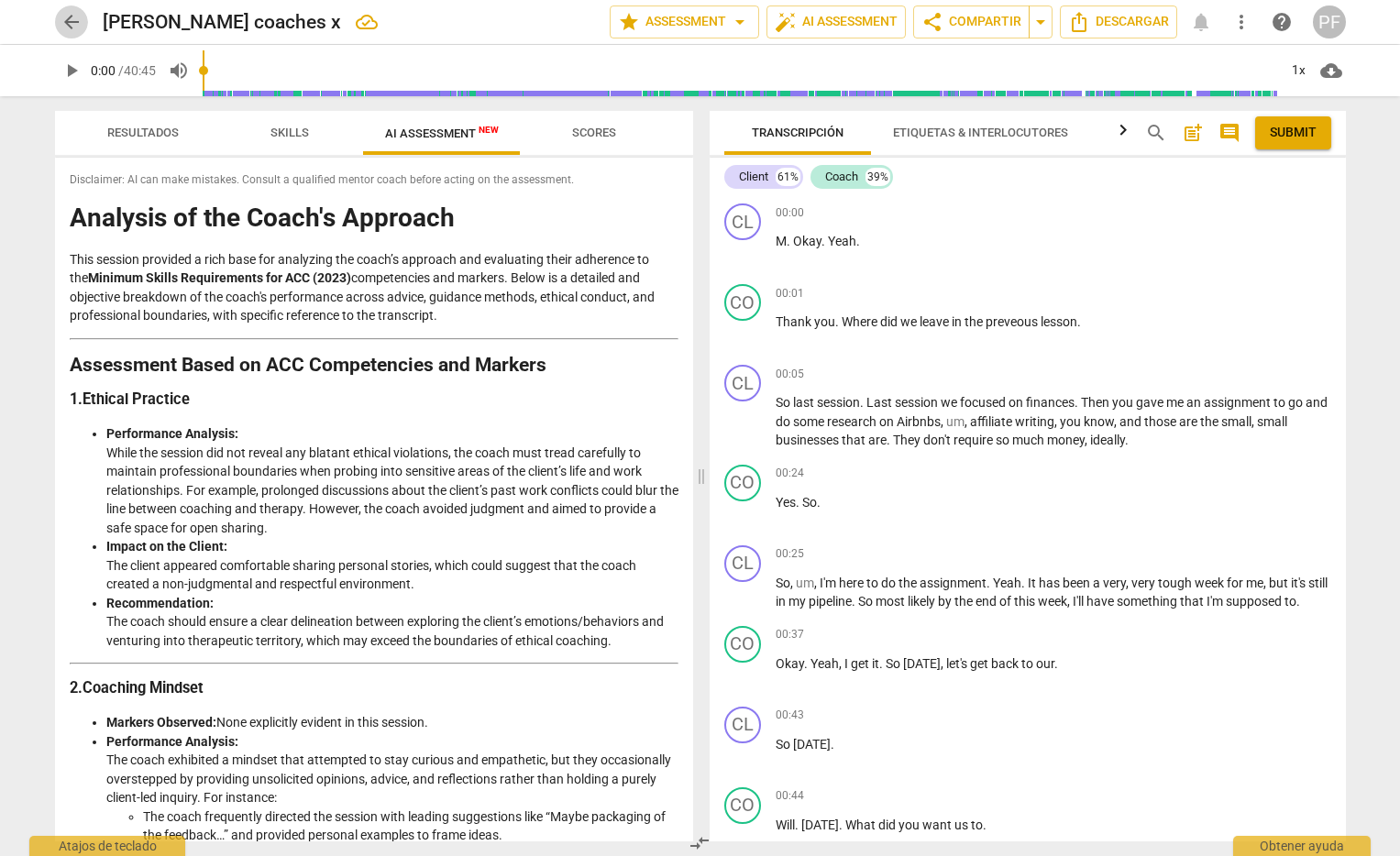
click at [74, 22] on span "arrow_back" at bounding box center [71, 21] width 22 height 22
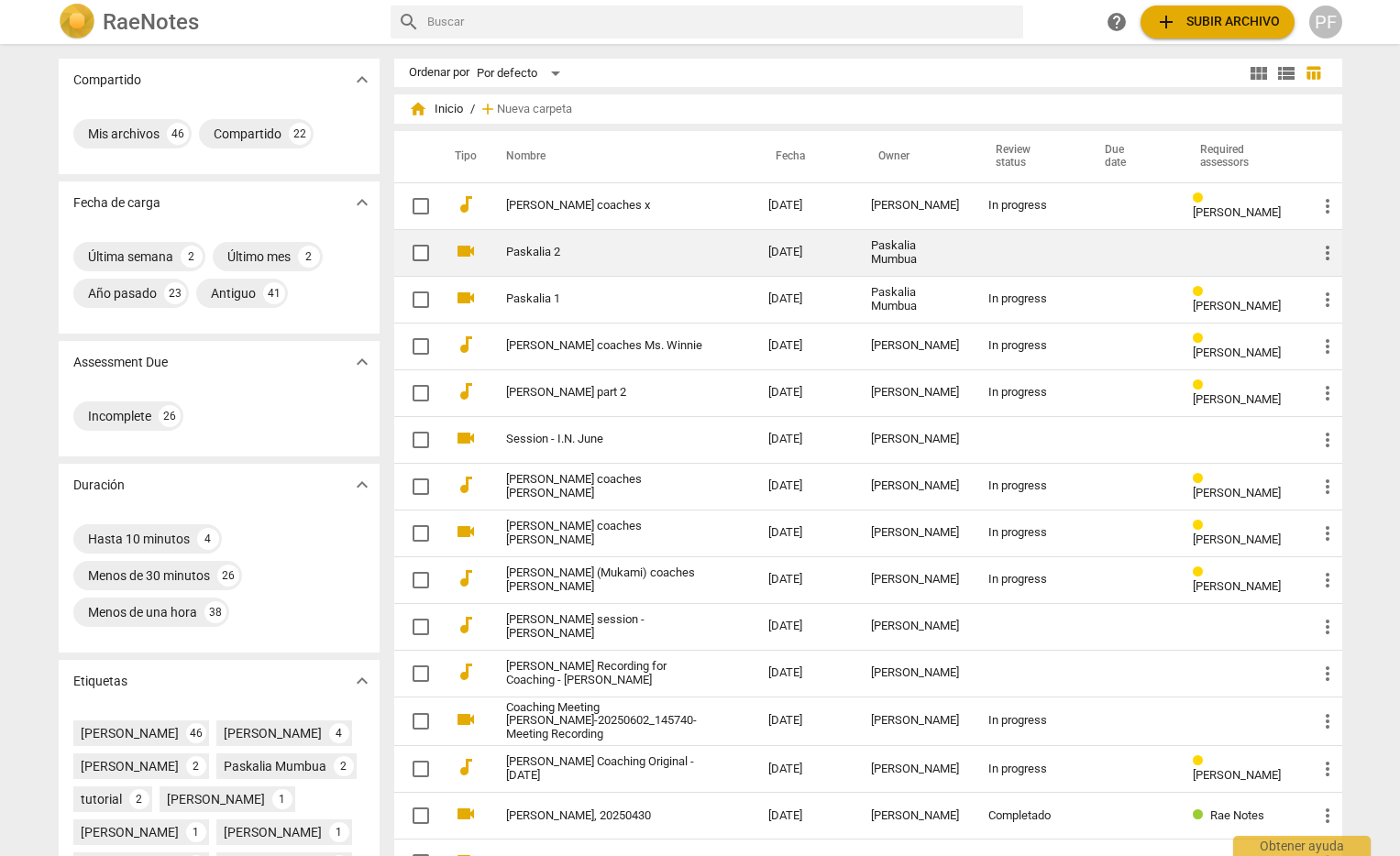
click at [575, 248] on link "Paskalia 2" at bounding box center [603, 253] width 196 height 13
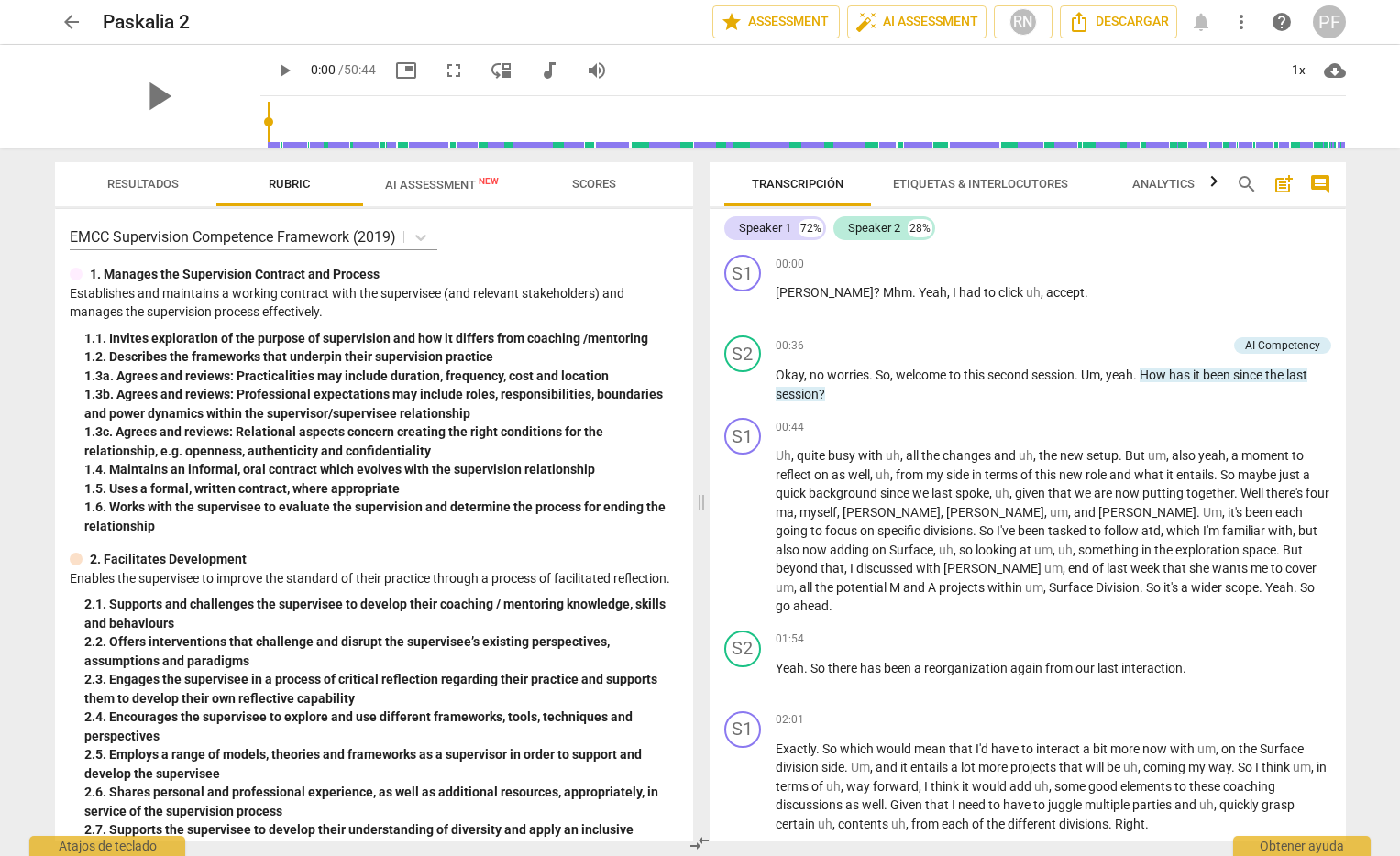
click at [442, 188] on span "AI Assessment New" at bounding box center [441, 185] width 114 height 13
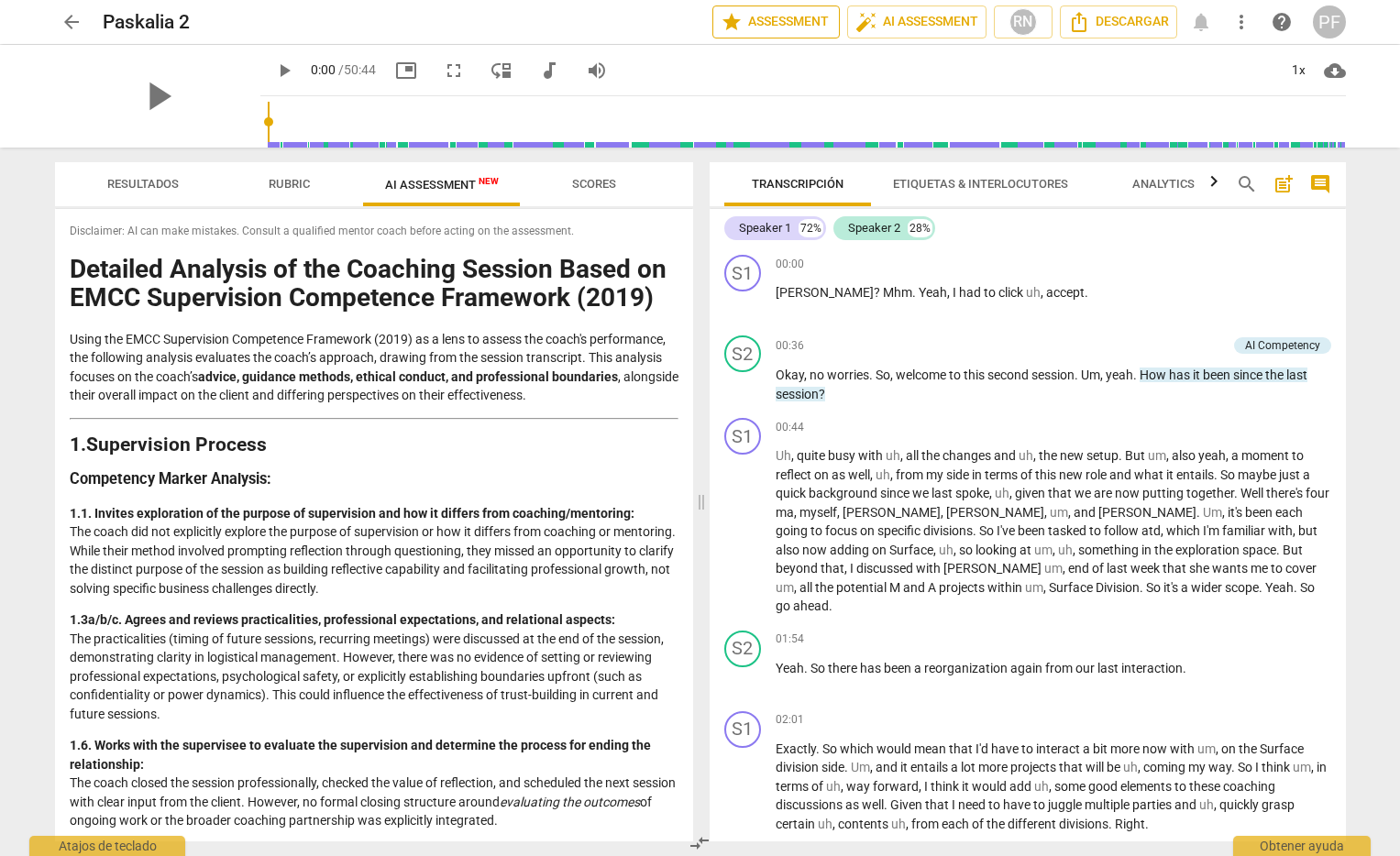
click at [786, 19] on span "star Assessment" at bounding box center [776, 21] width 111 height 22
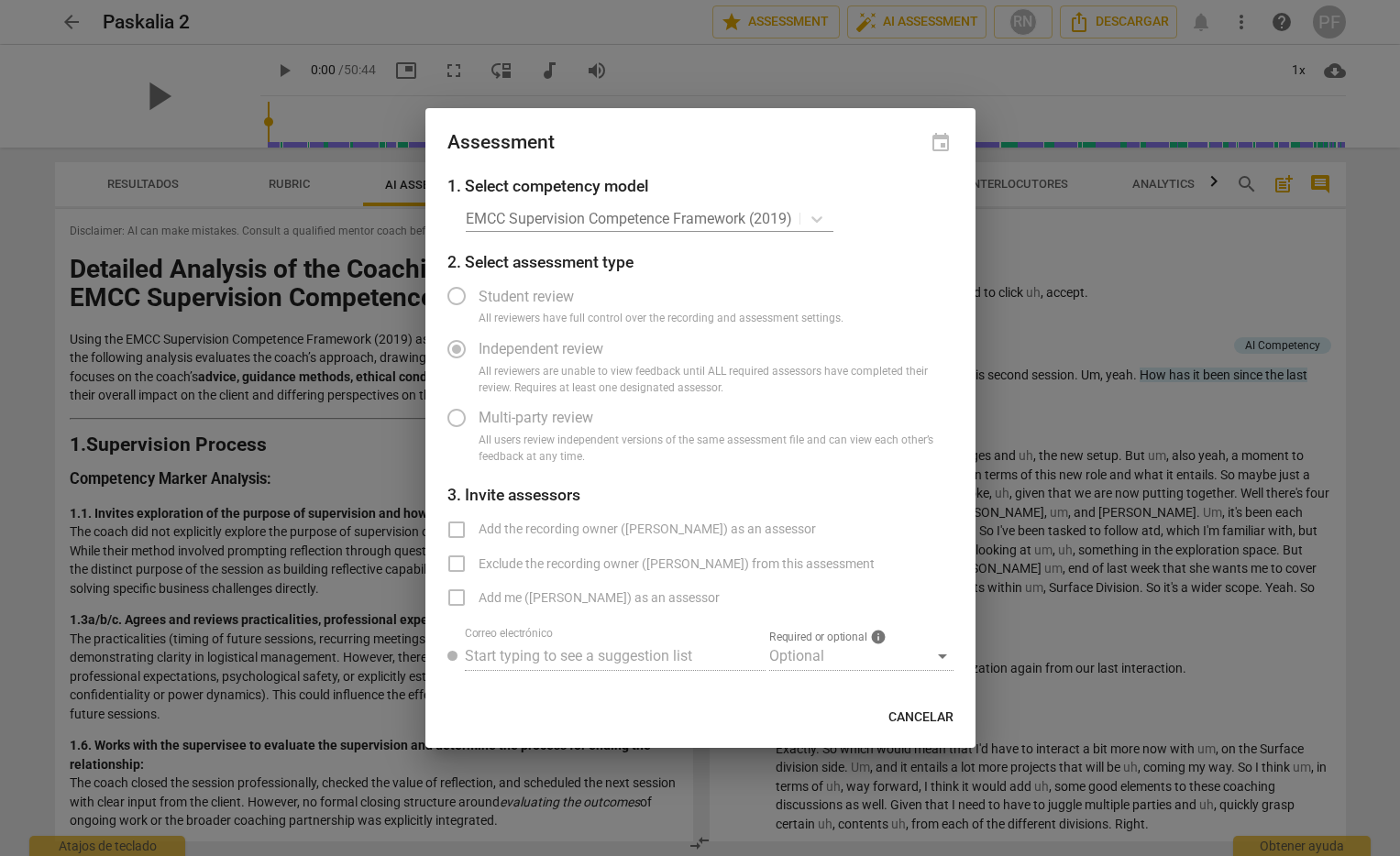
click at [822, 217] on div "EMCC Supervision Competence Framework (2019)" at bounding box center [709, 218] width 487 height 27
click at [801, 218] on div "EMCC Supervision Competence Framework (2019)" at bounding box center [709, 218] width 487 height 27
click at [938, 716] on span "Cancelar" at bounding box center [921, 717] width 65 height 18
radio input "false"
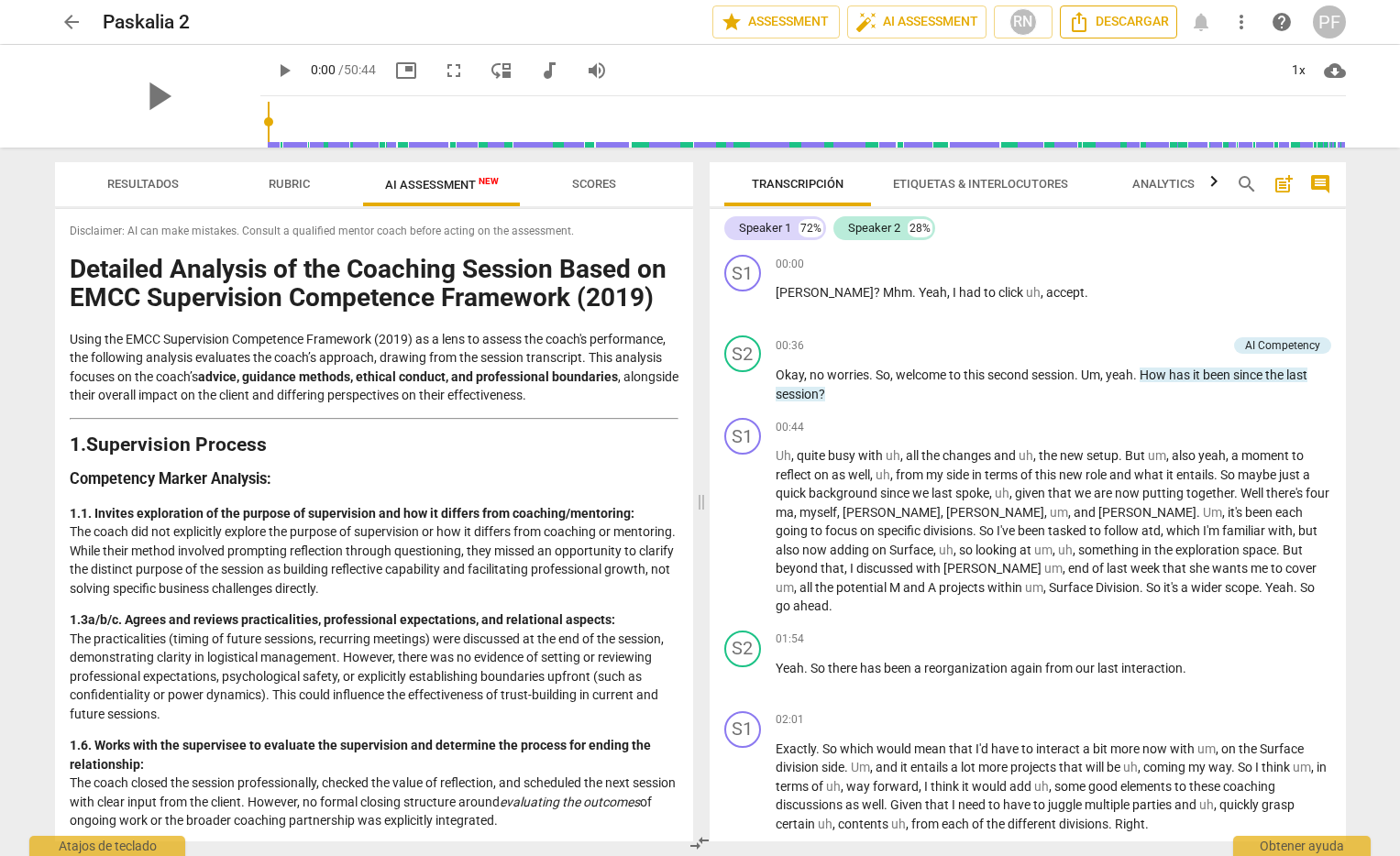
click at [1124, 12] on span "Descargar" at bounding box center [1118, 21] width 101 height 22
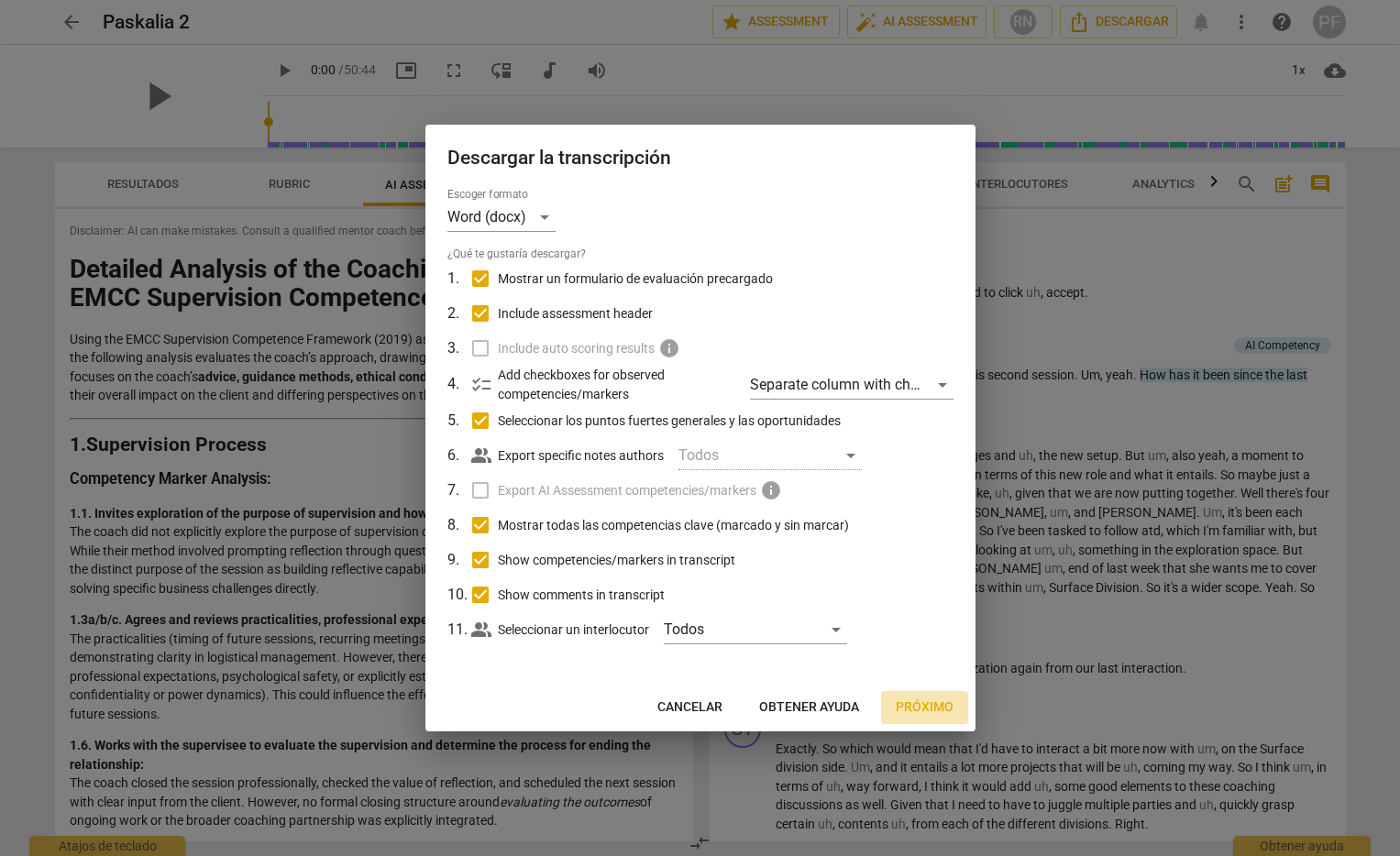
click at [921, 716] on span "Próximo" at bounding box center [924, 707] width 57 height 18
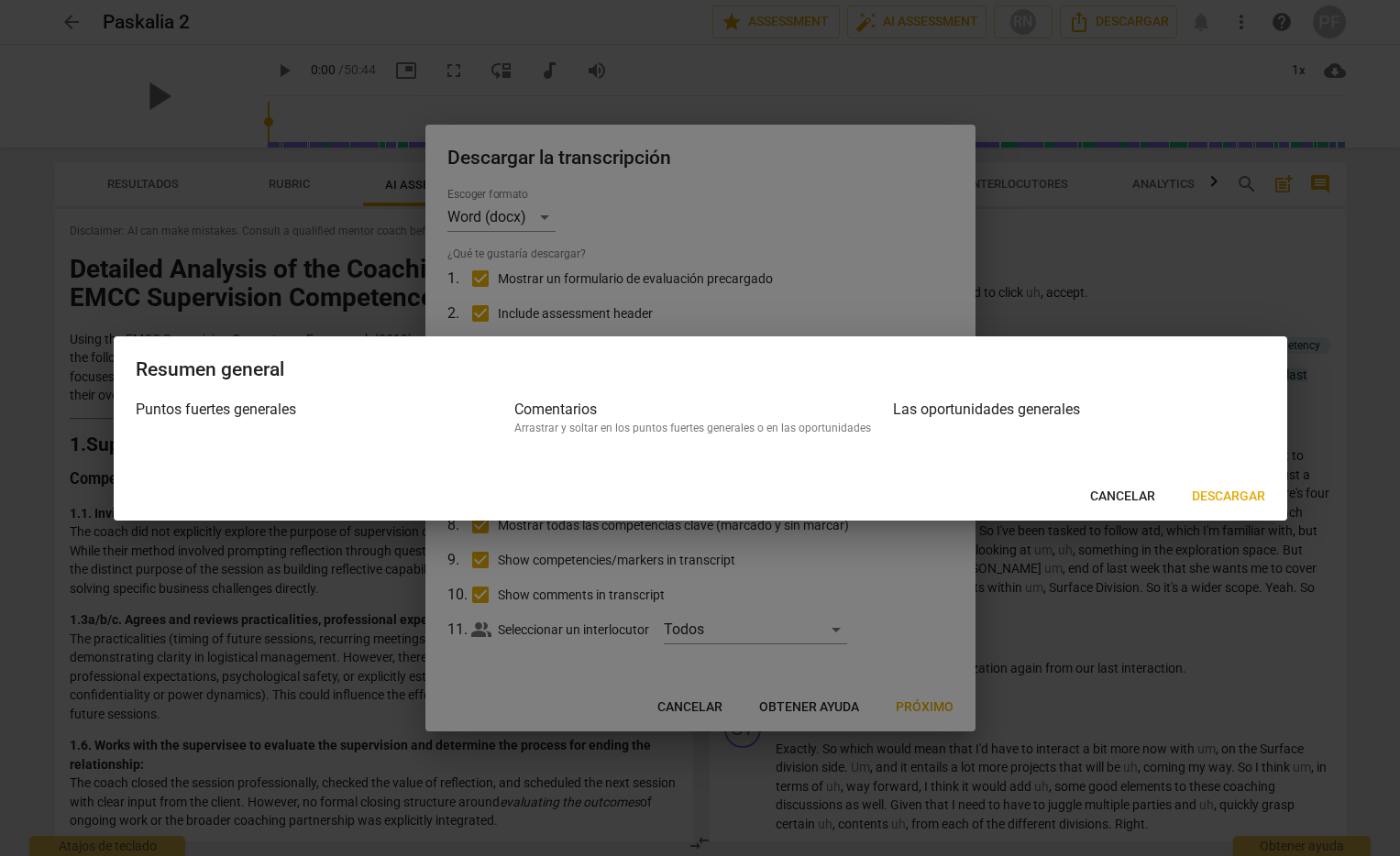
click at [1235, 498] on span "Descargar" at bounding box center [1228, 496] width 74 height 18
